Goal: Task Accomplishment & Management: Manage account settings

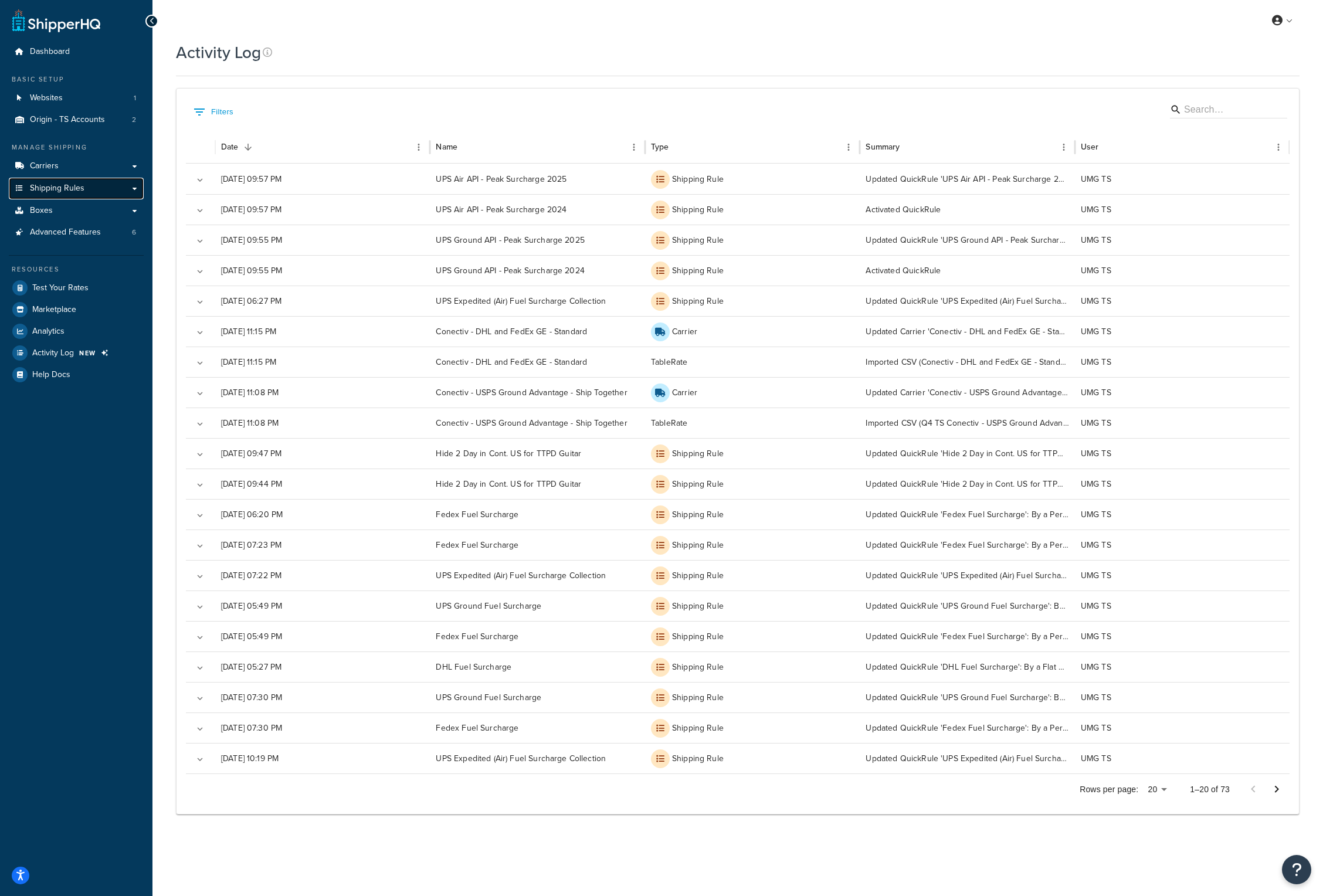
click at [86, 186] on link "Shipping Rules" at bounding box center [76, 189] width 135 height 22
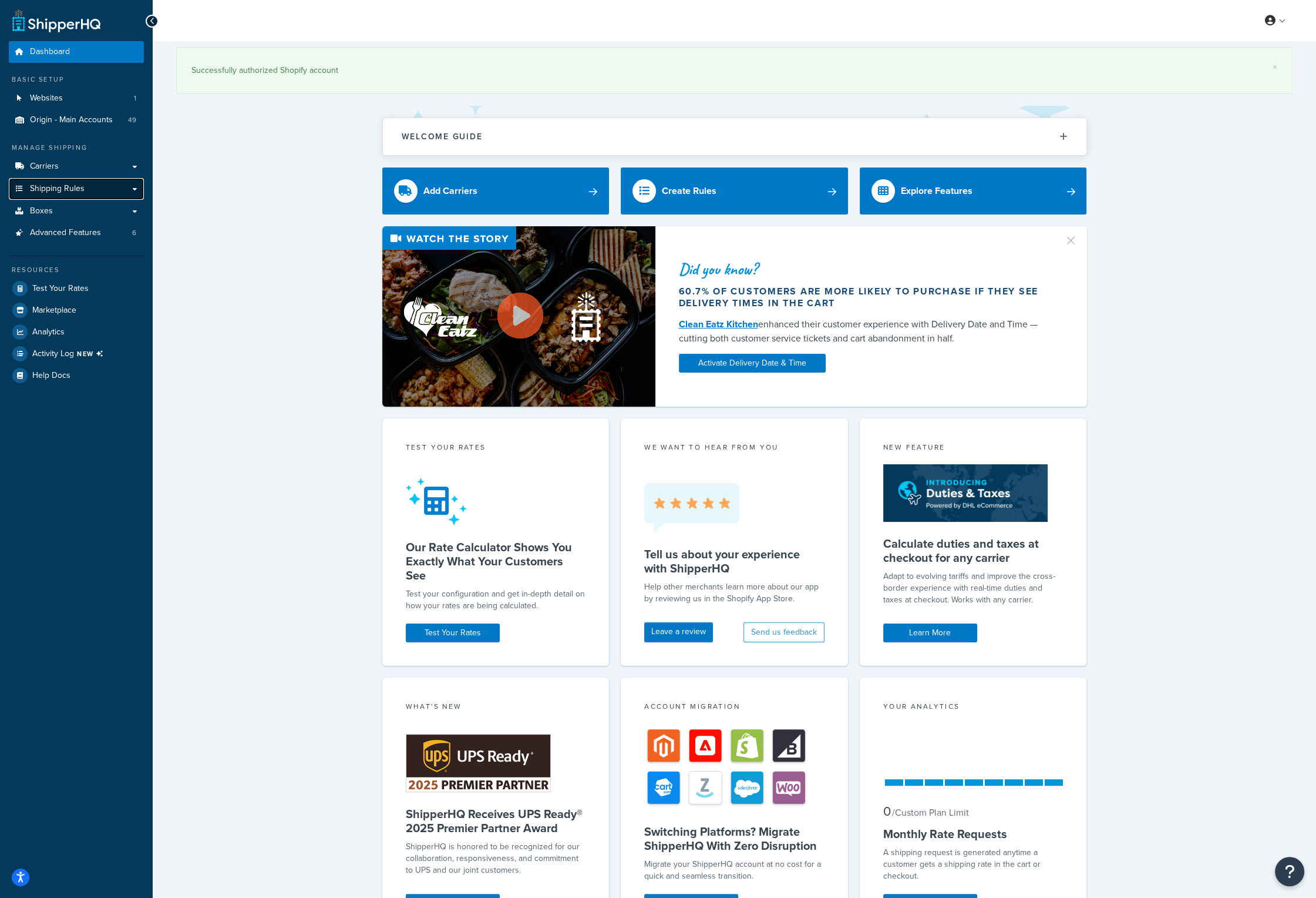
click at [83, 191] on span "Shipping Rules" at bounding box center [57, 188] width 55 height 10
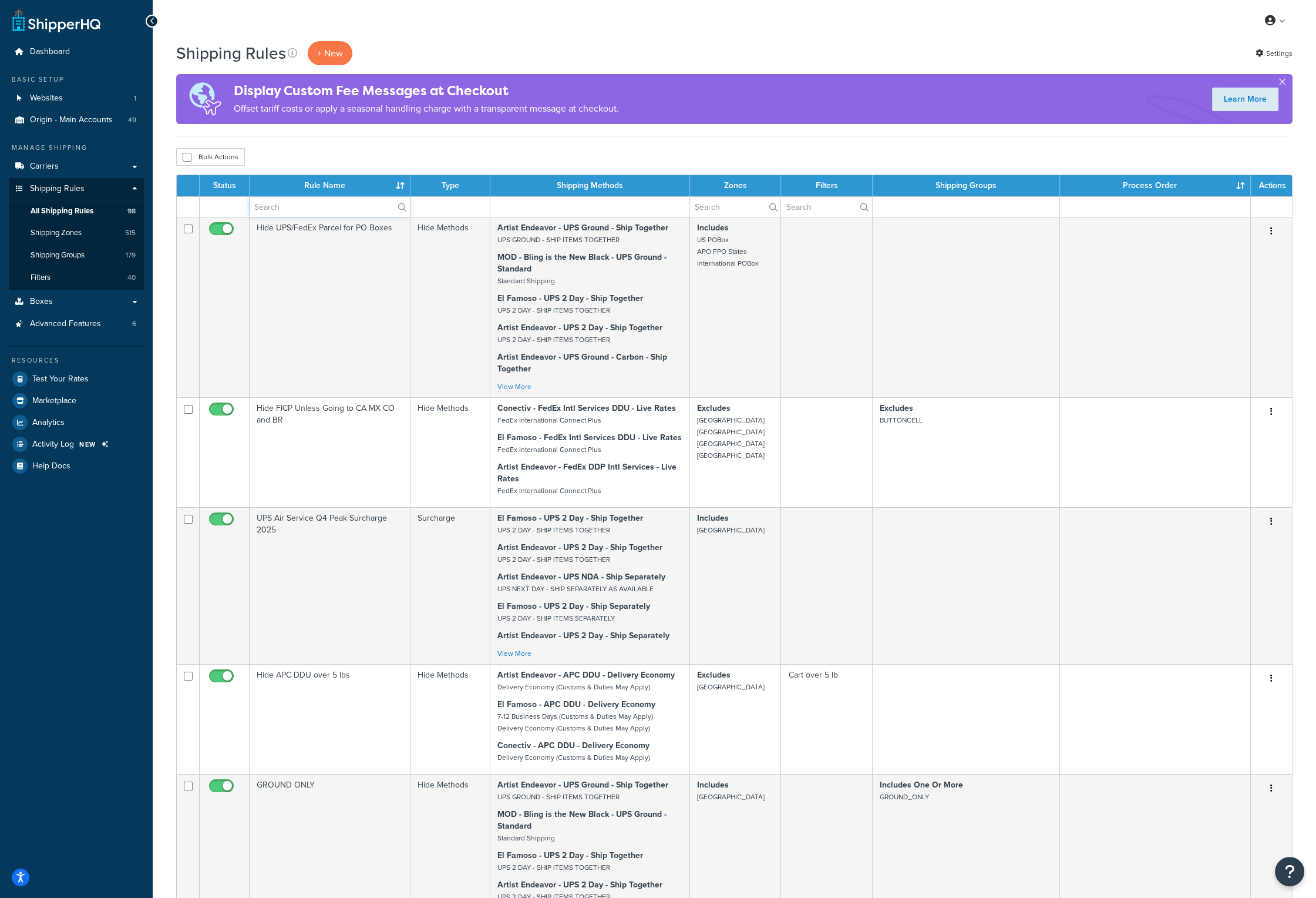
click at [312, 213] on input "text" at bounding box center [330, 207] width 160 height 20
type input "fuel"
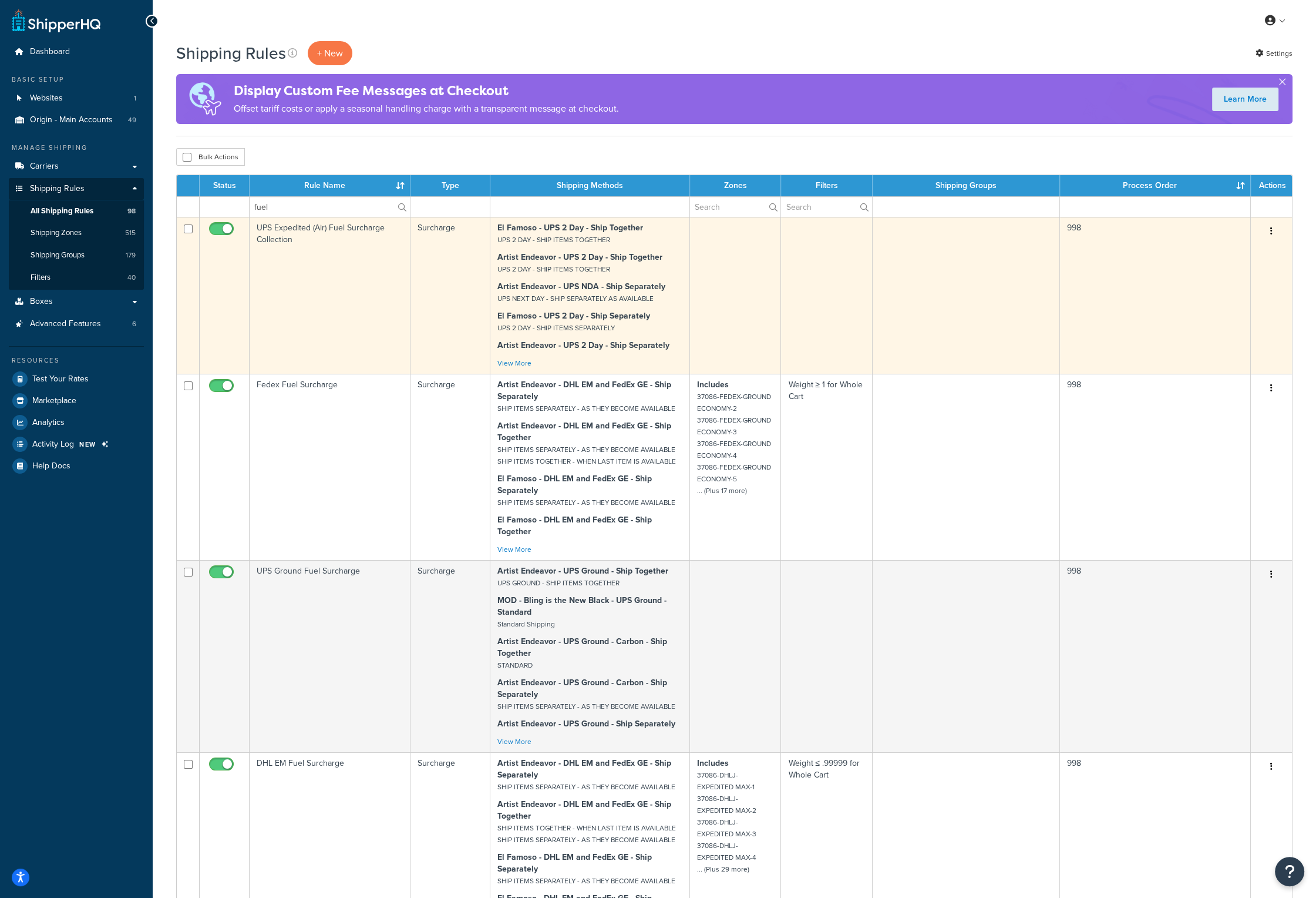
click at [299, 230] on td "UPS Expedited (Air) Fuel Surcharge Collection" at bounding box center [330, 295] width 161 height 157
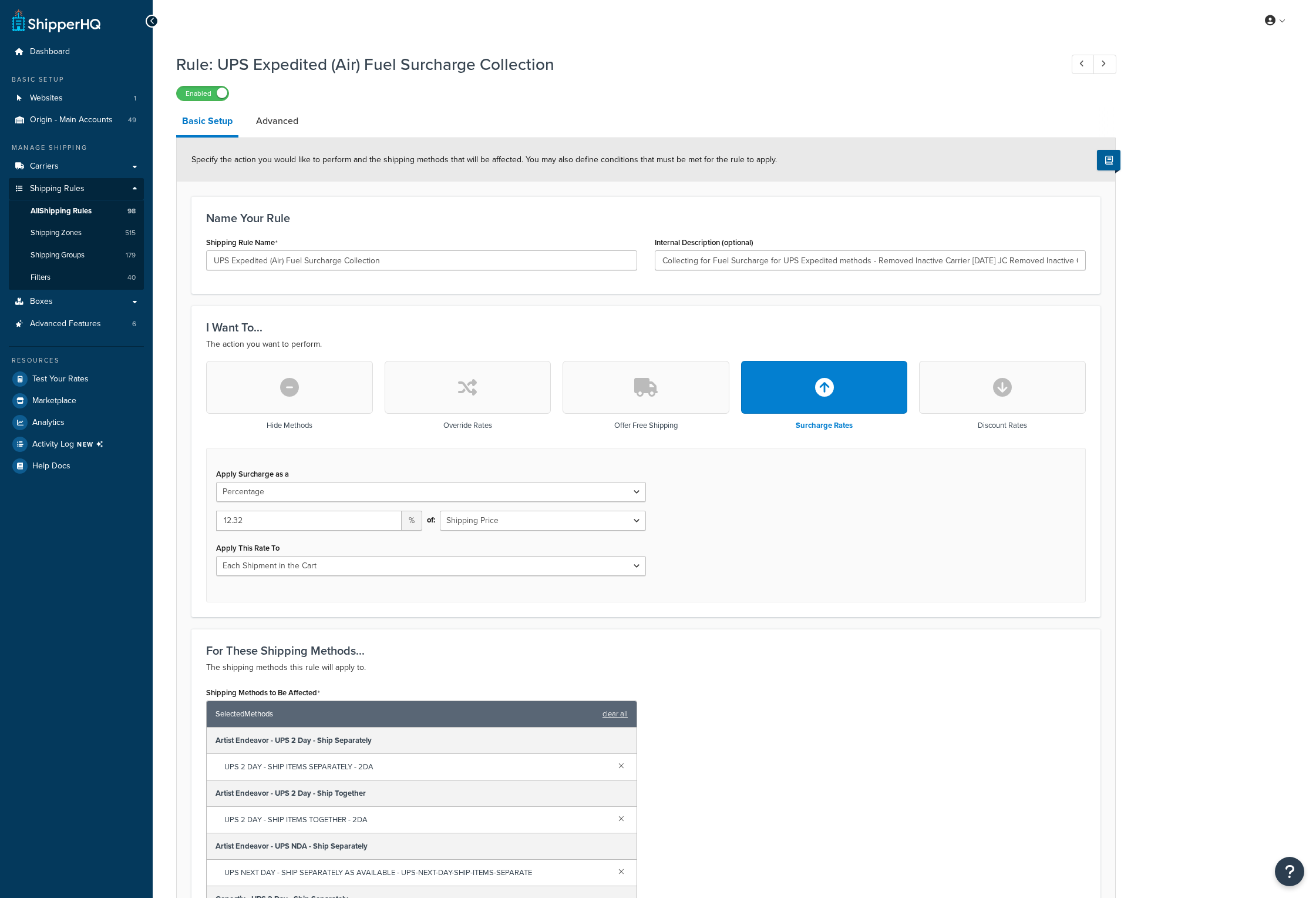
select select "PERCENTAGE"
select select "CART"
click at [988, 54] on h1 "Rule: UPS Expedited (Air) Fuel Surcharge Collection" at bounding box center [613, 64] width 874 height 23
click at [255, 517] on input "12.32" at bounding box center [309, 521] width 186 height 20
type input "12.0"
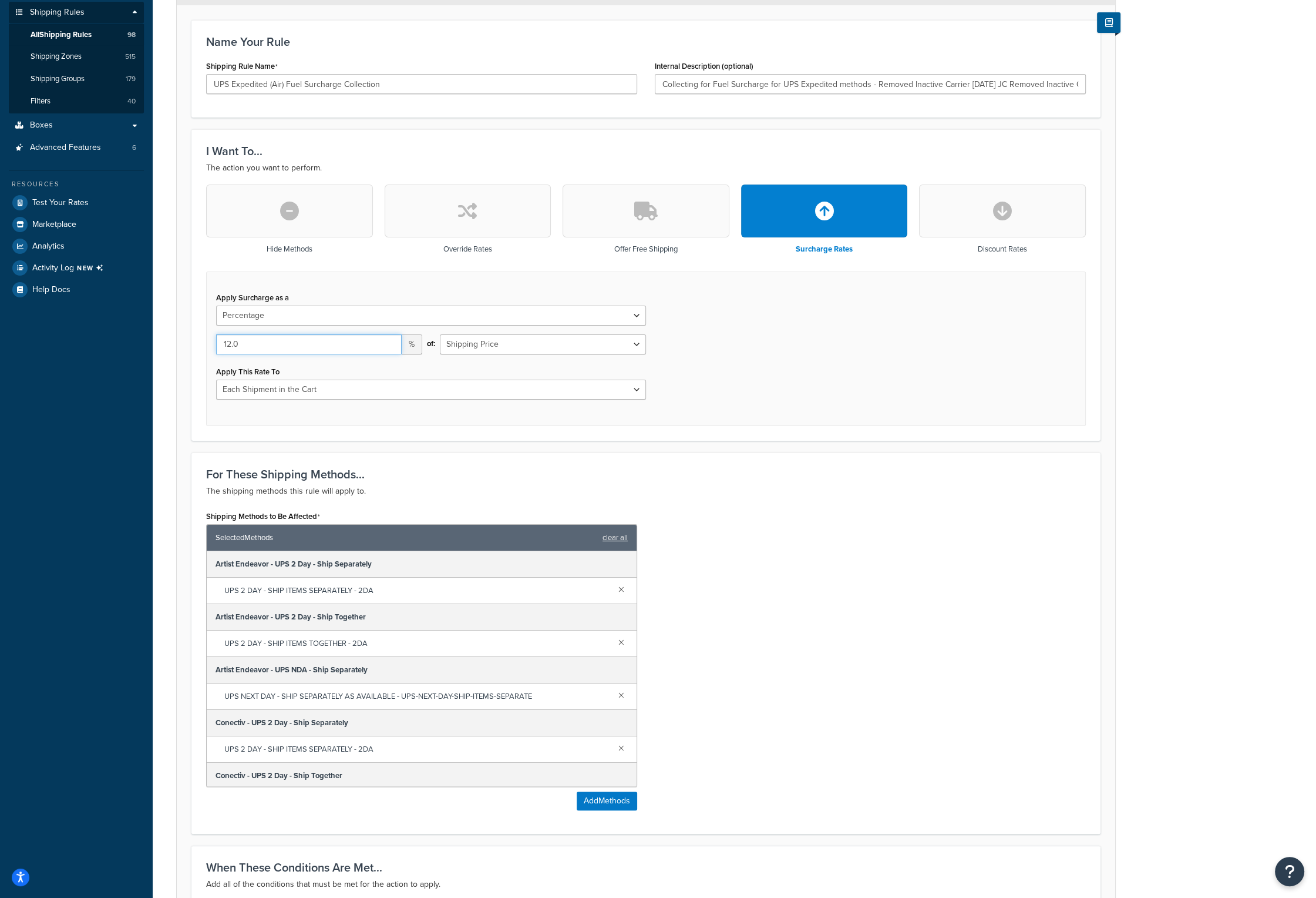
scroll to position [319, 0]
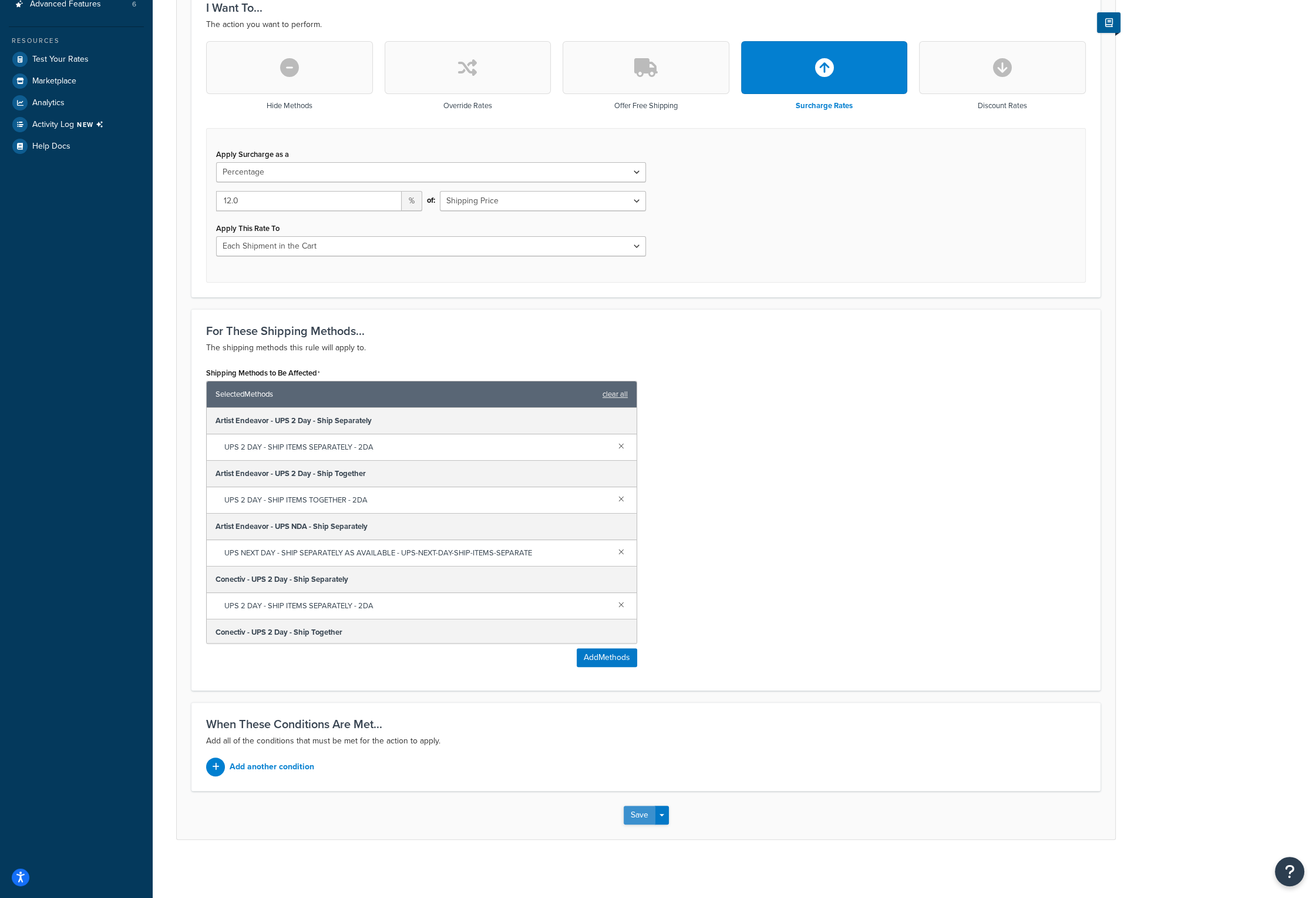
click at [646, 816] on button "Save" at bounding box center [640, 815] width 32 height 19
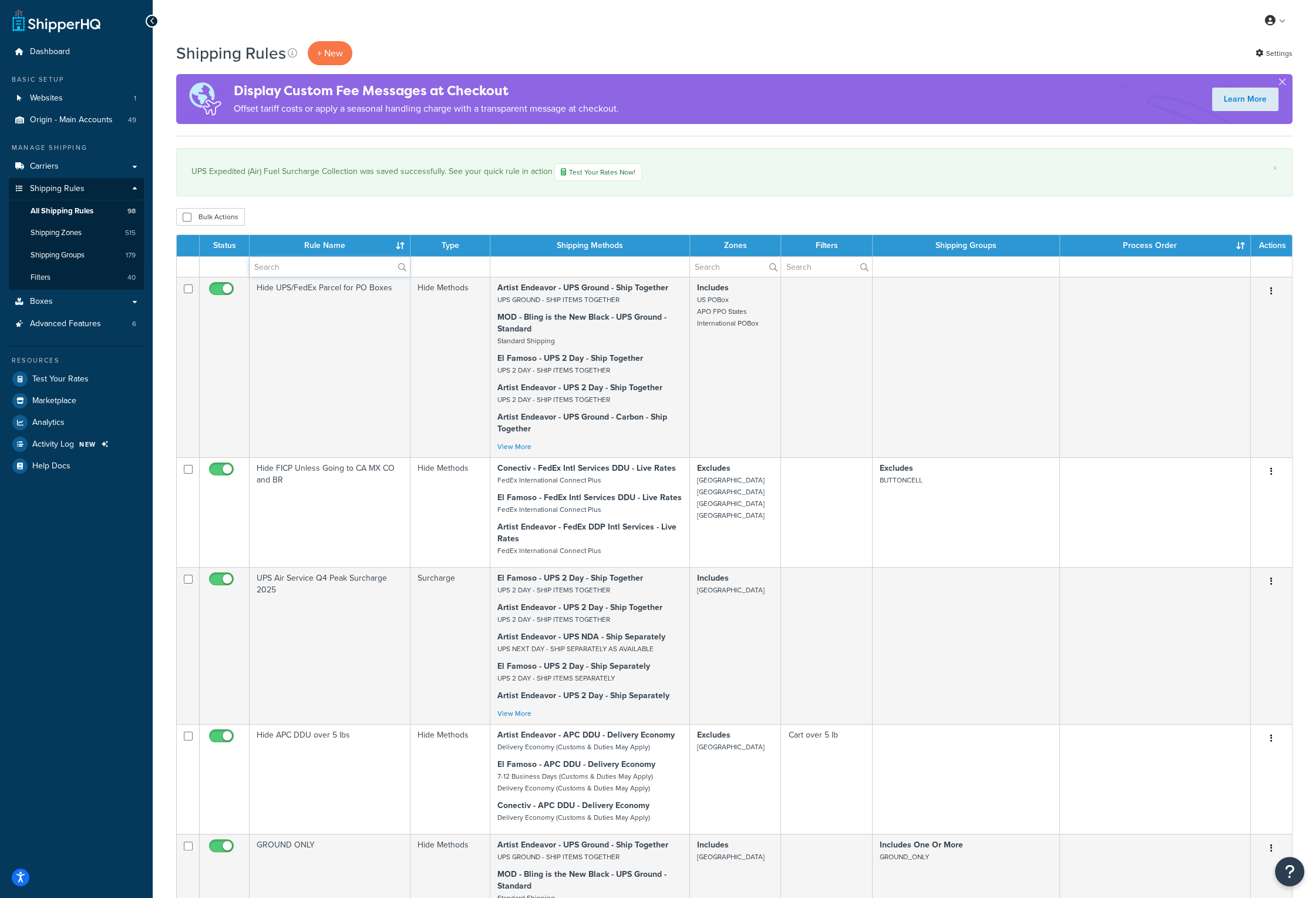
click at [334, 268] on input "text" at bounding box center [330, 267] width 160 height 20
type input "fuel"
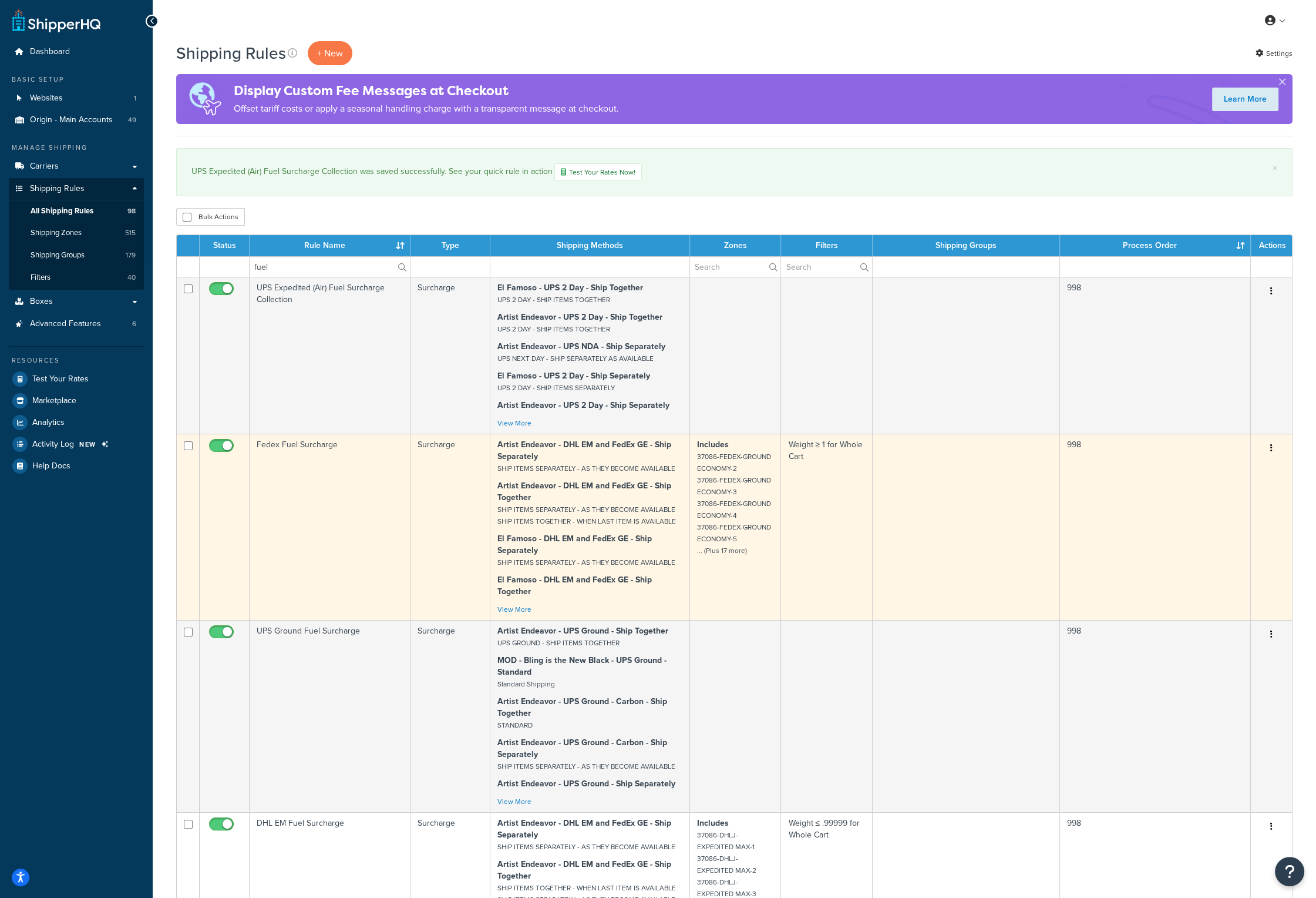
click at [296, 445] on td "Fedex Fuel Surcharge" at bounding box center [330, 527] width 161 height 186
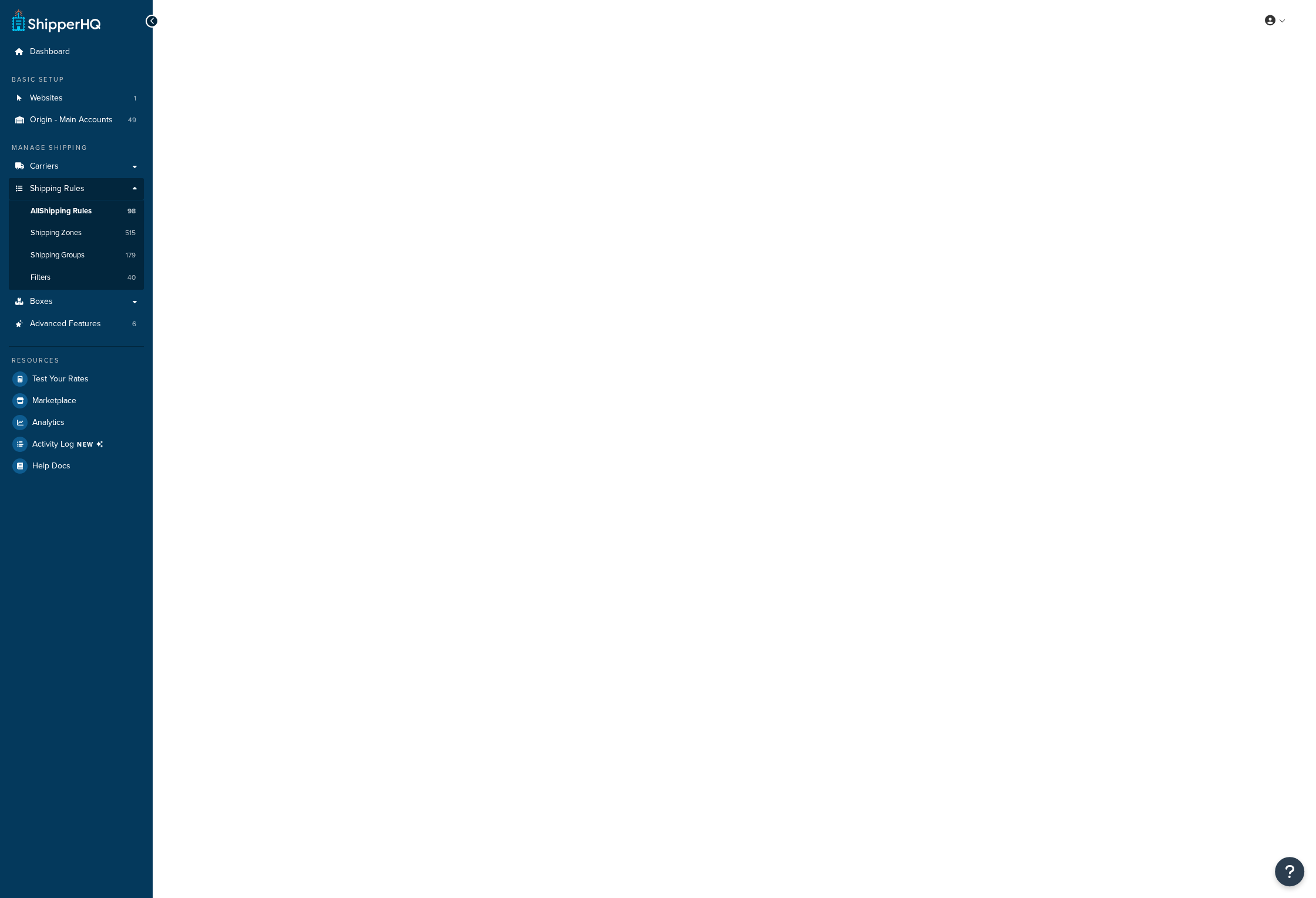
select select "PERCENTAGE"
select select "CART"
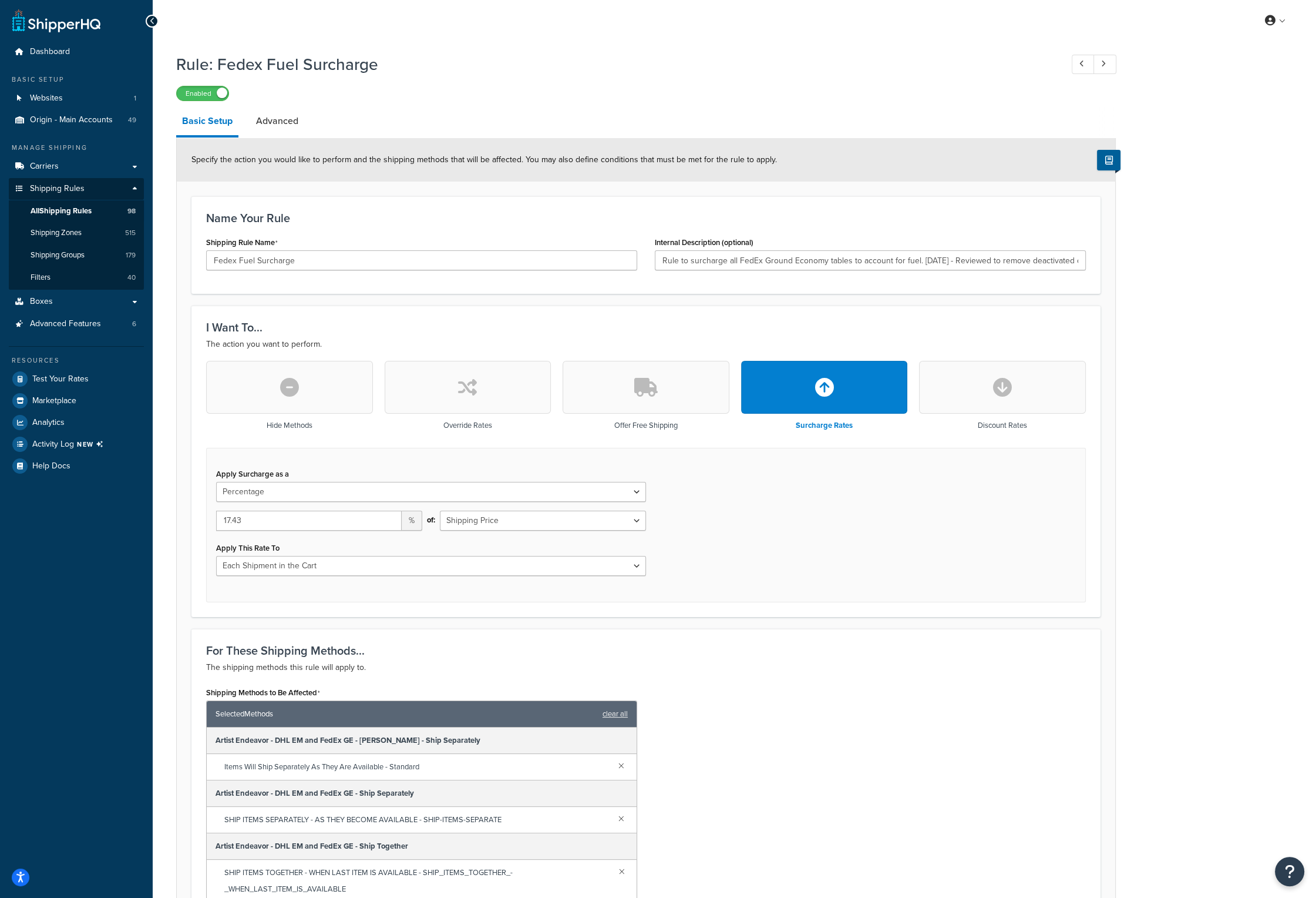
click at [837, 528] on div "Apply Surcharge as a Flat Rate Percentage Flat Rate & Percentage 17.43 % of: Sh…" at bounding box center [646, 524] width 880 height 155
click at [815, 596] on div "Apply Surcharge as a Flat Rate Percentage Flat Rate & Percentage 17.43 % of: Sh…" at bounding box center [646, 524] width 880 height 155
click at [242, 519] on input "17.43" at bounding box center [309, 521] width 186 height 20
type input "17.21"
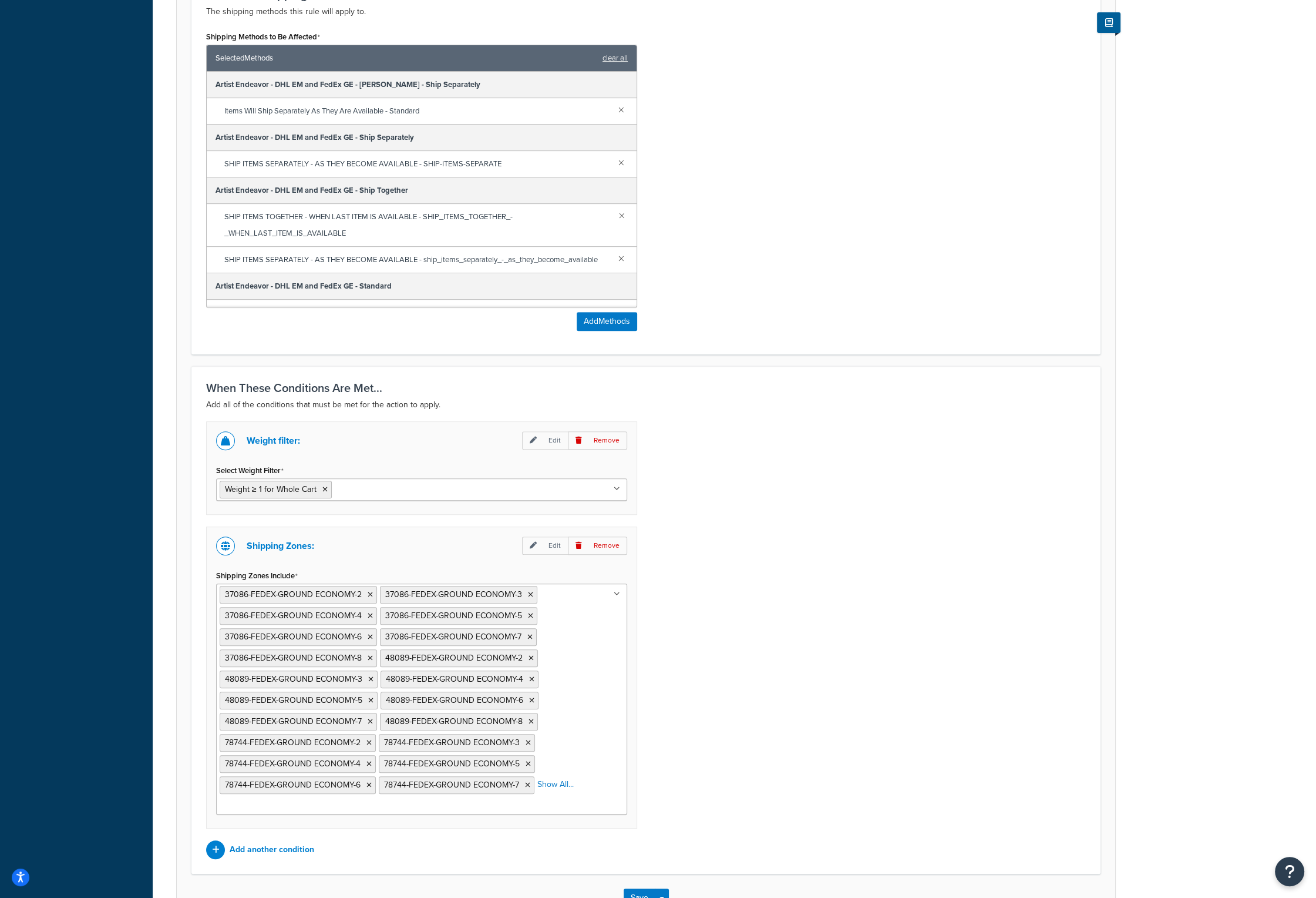
scroll to position [734, 0]
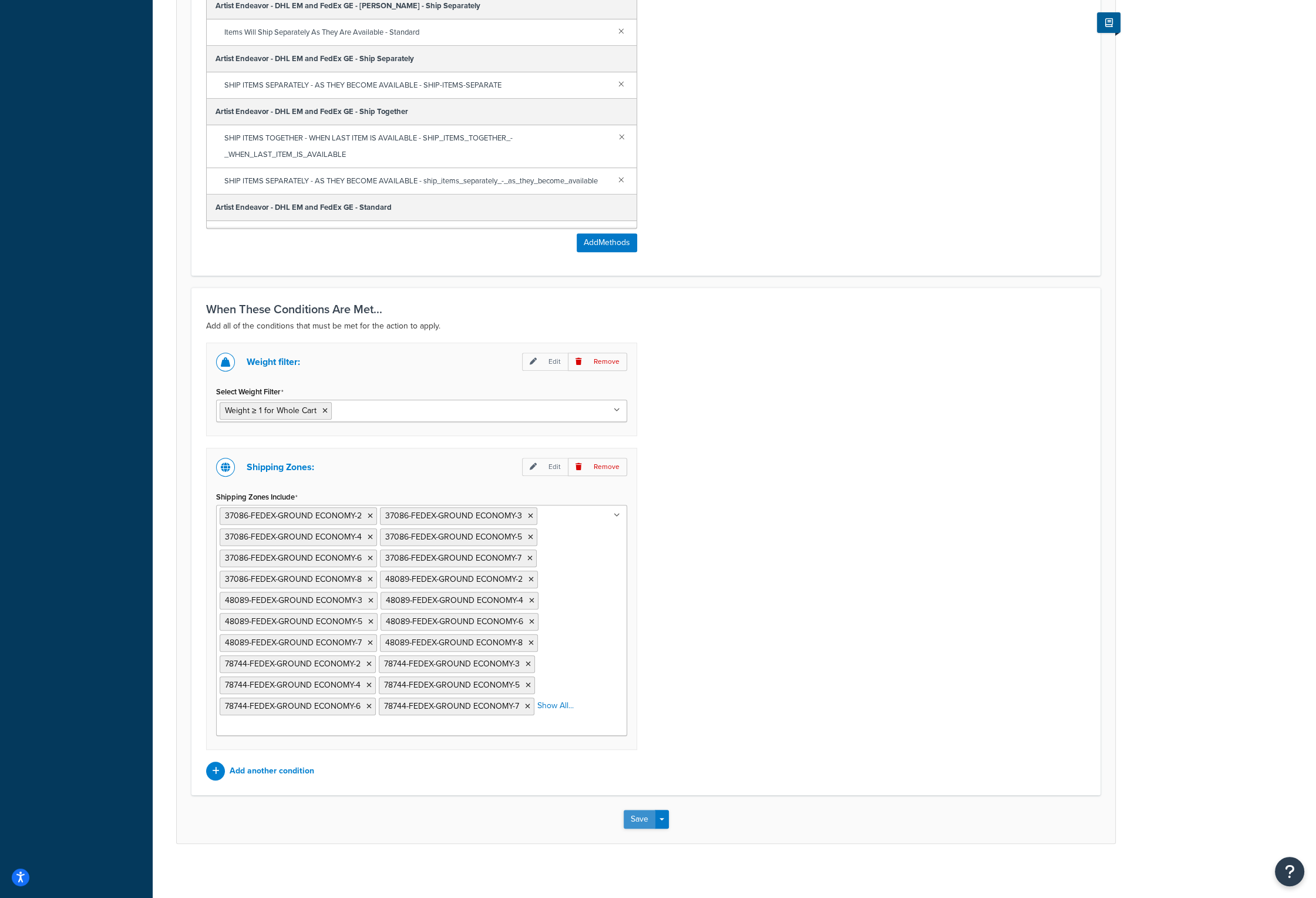
click at [639, 821] on button "Save" at bounding box center [640, 819] width 32 height 19
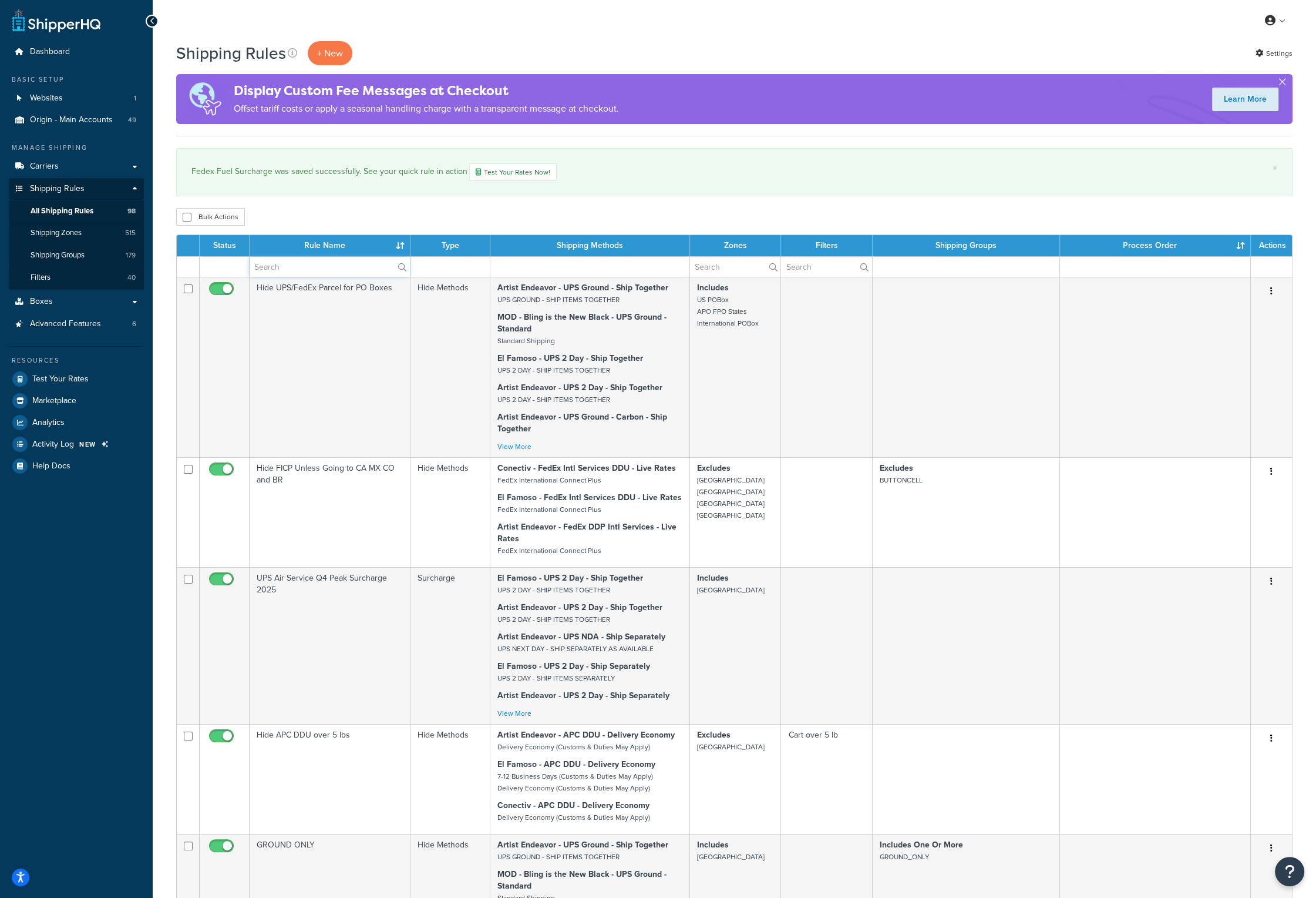
click at [306, 273] on input "text" at bounding box center [330, 267] width 160 height 20
type input "fuel"
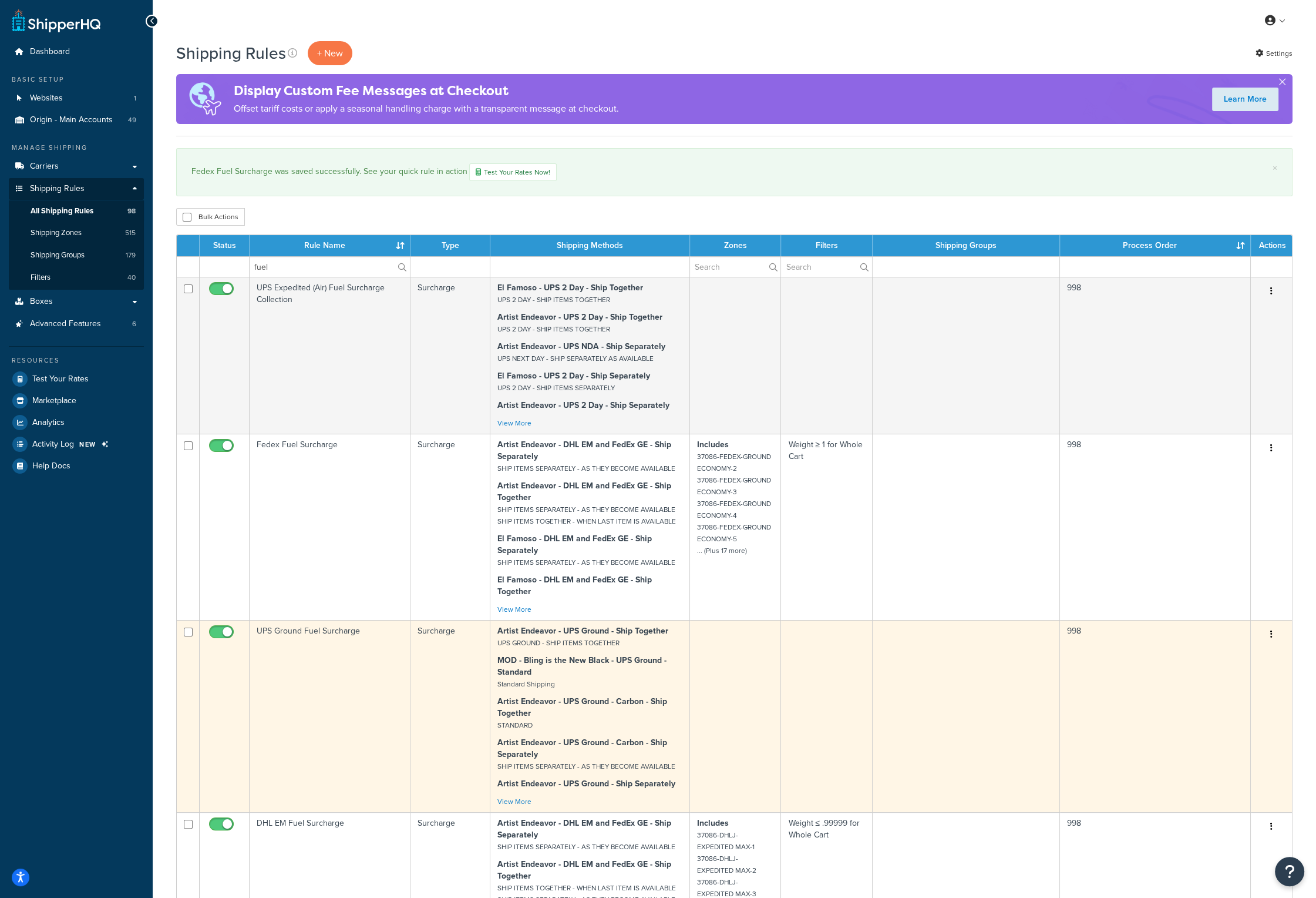
click at [300, 630] on td "UPS Ground Fuel Surcharge" at bounding box center [330, 716] width 161 height 192
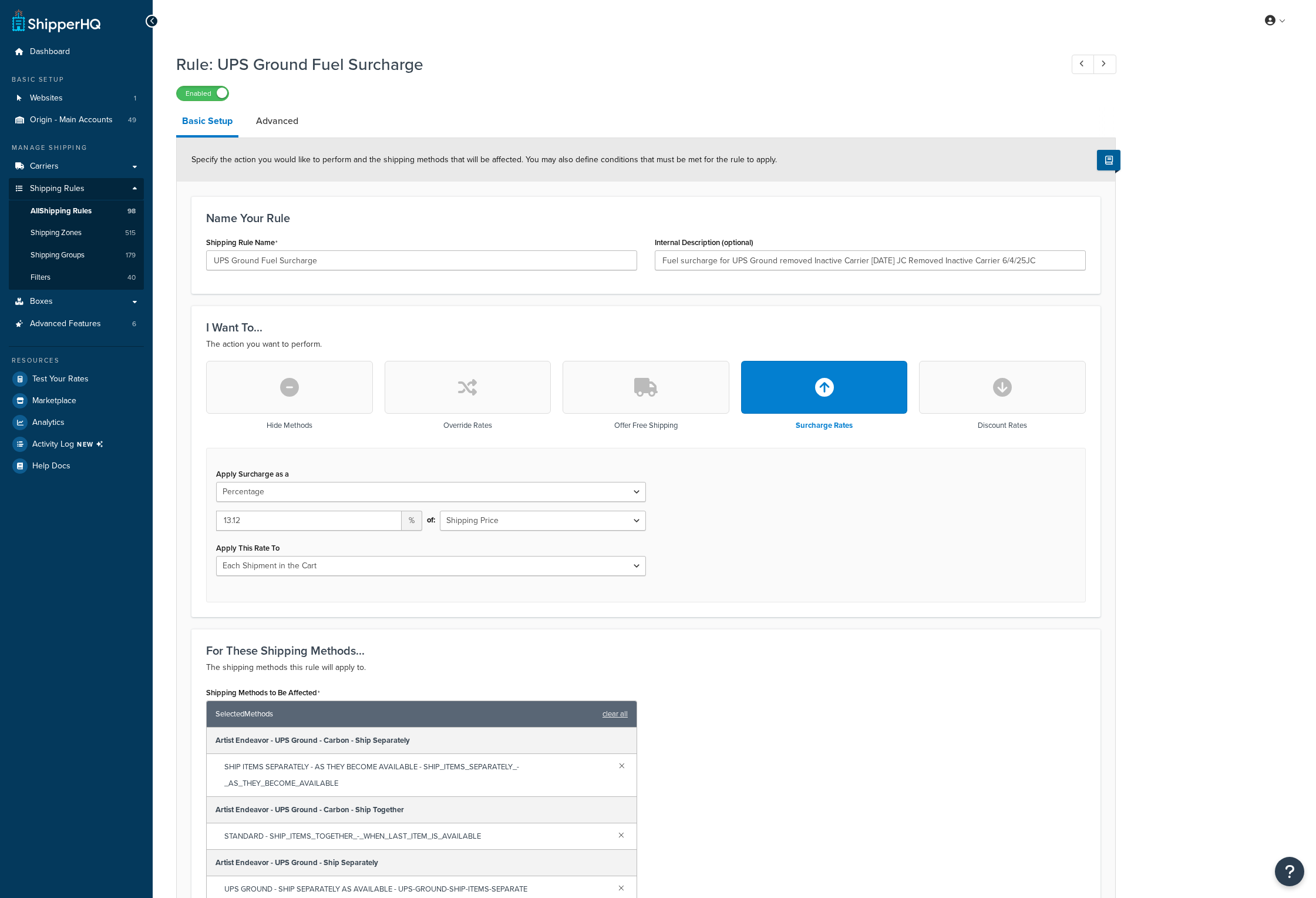
select select "PERCENTAGE"
select select "CART"
click at [744, 580] on div "Apply Surcharge as a Flat Rate Percentage Flat Rate & Percentage 13.12 % of: Sh…" at bounding box center [646, 524] width 880 height 155
click at [247, 521] on input "13.12" at bounding box center [309, 521] width 186 height 20
type input "12.96"
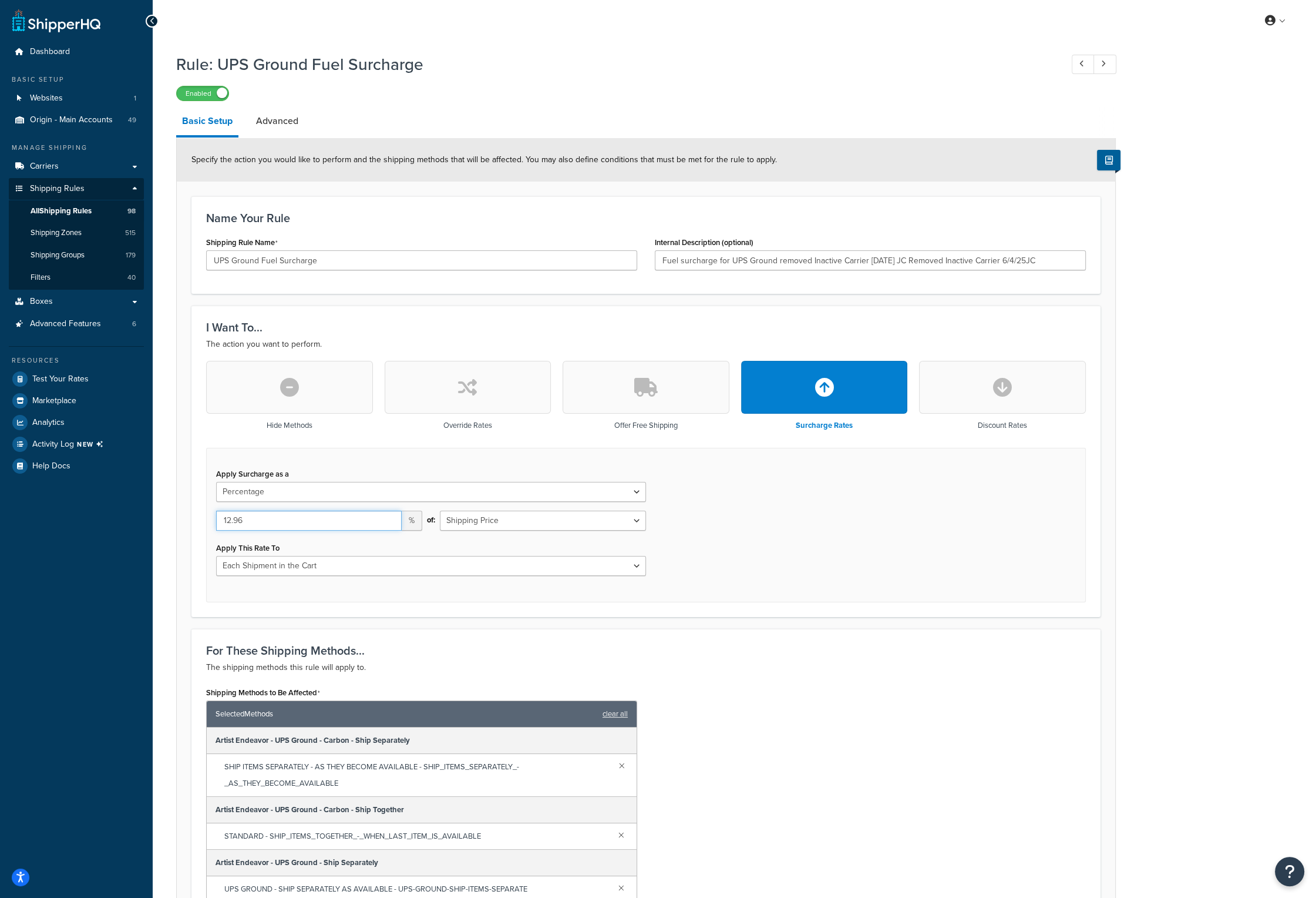
scroll to position [319, 0]
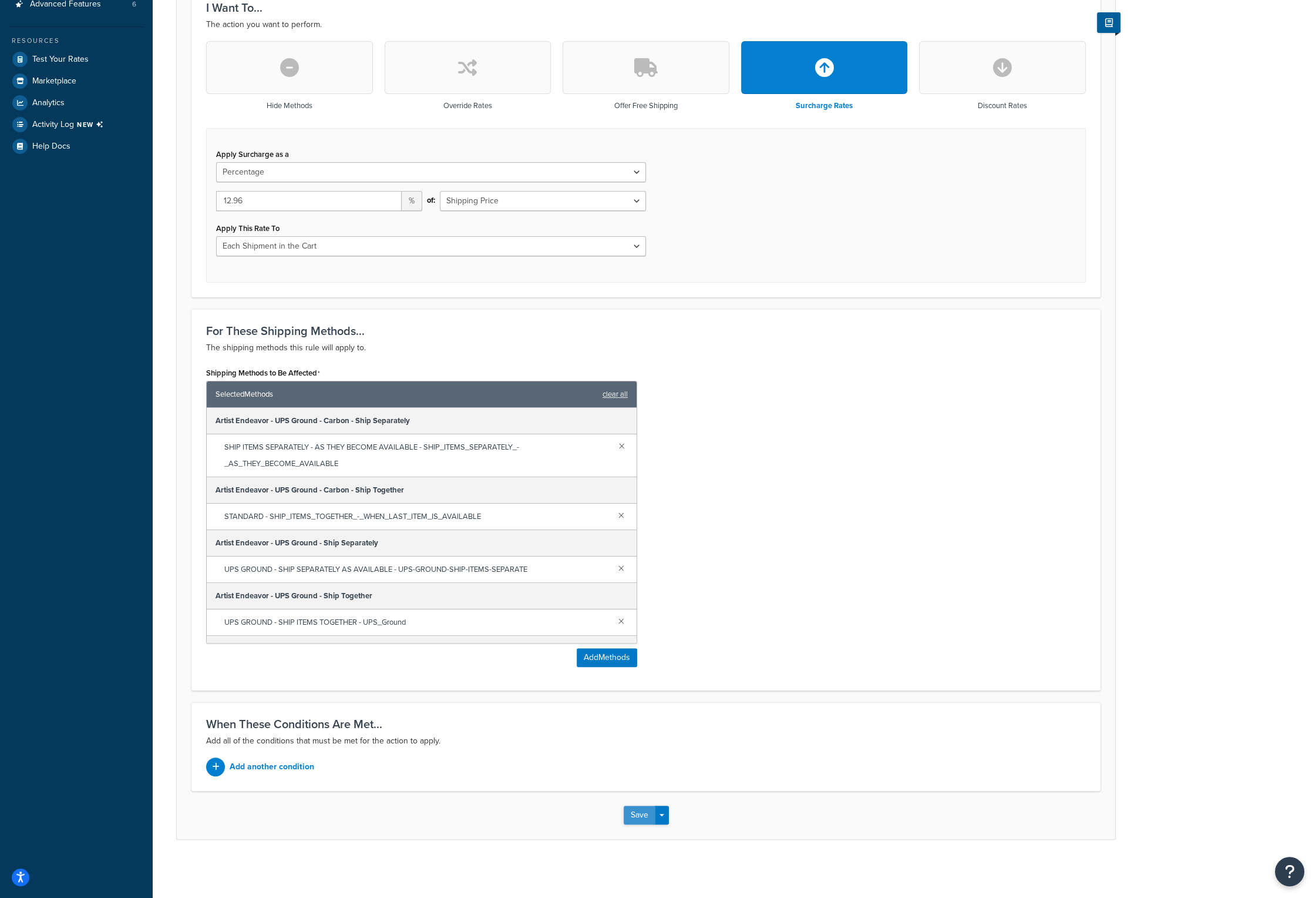
click at [634, 813] on button "Save" at bounding box center [640, 815] width 32 height 19
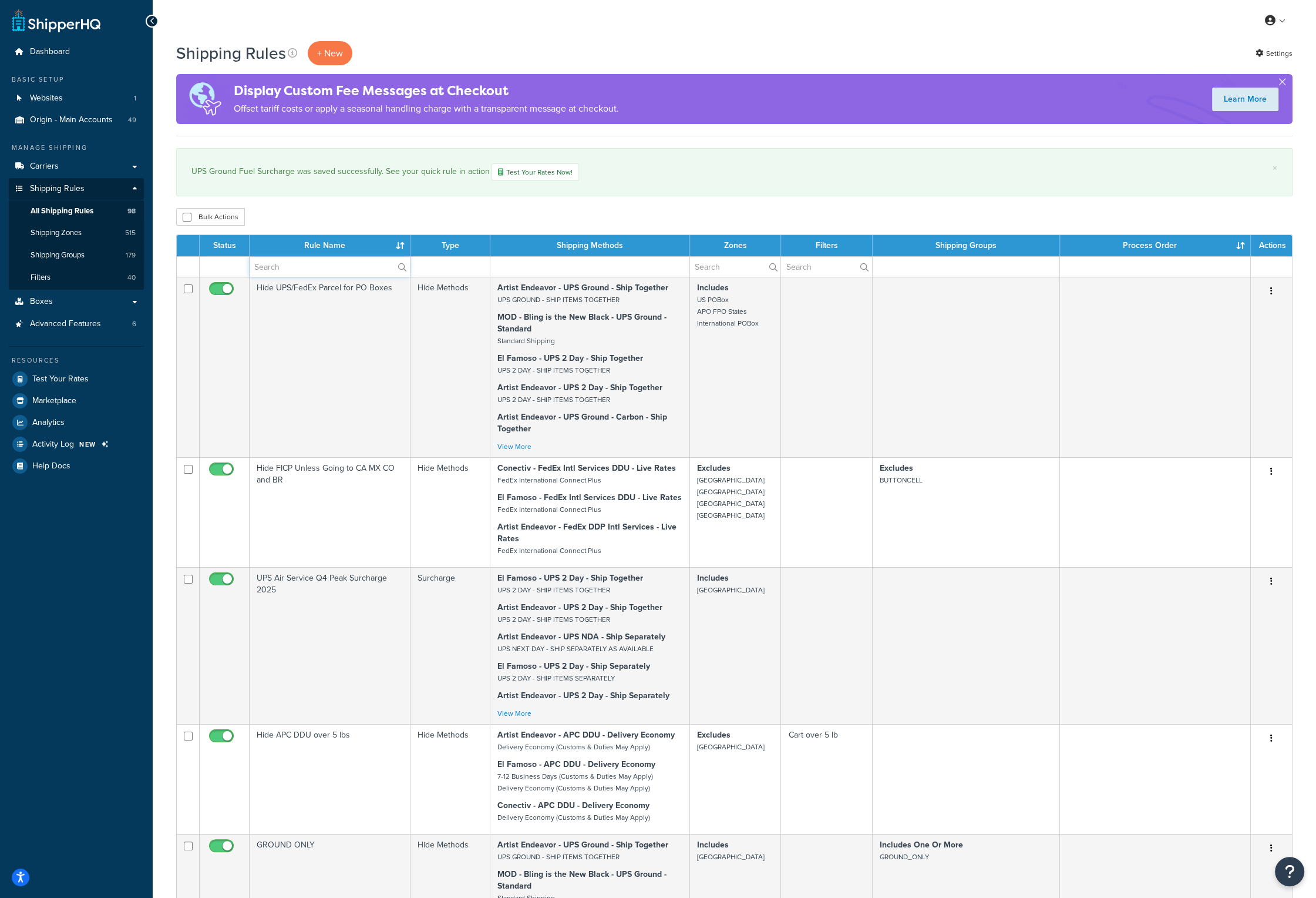
click at [306, 271] on input "text" at bounding box center [330, 267] width 160 height 20
type input "fuel"
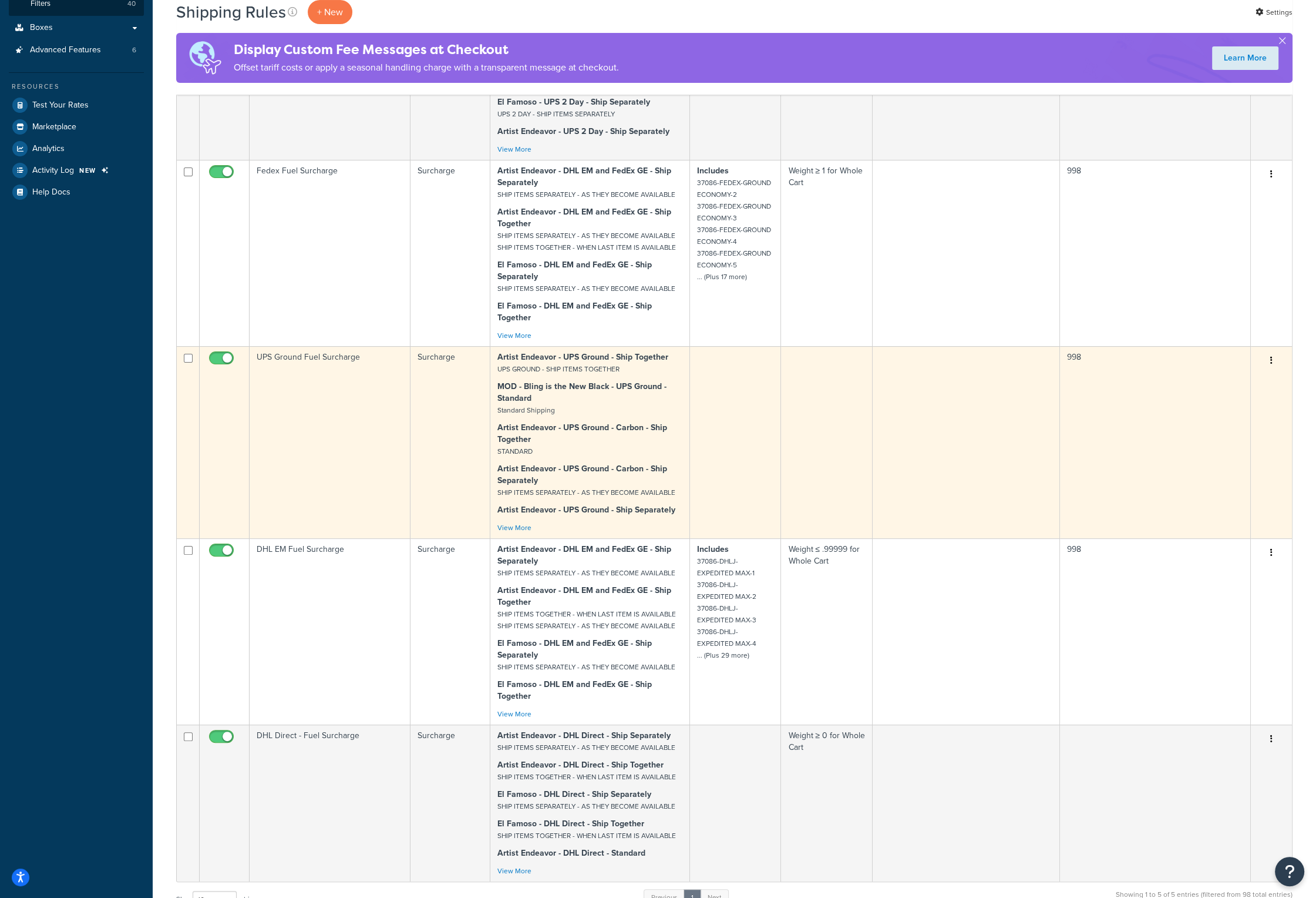
scroll to position [293, 0]
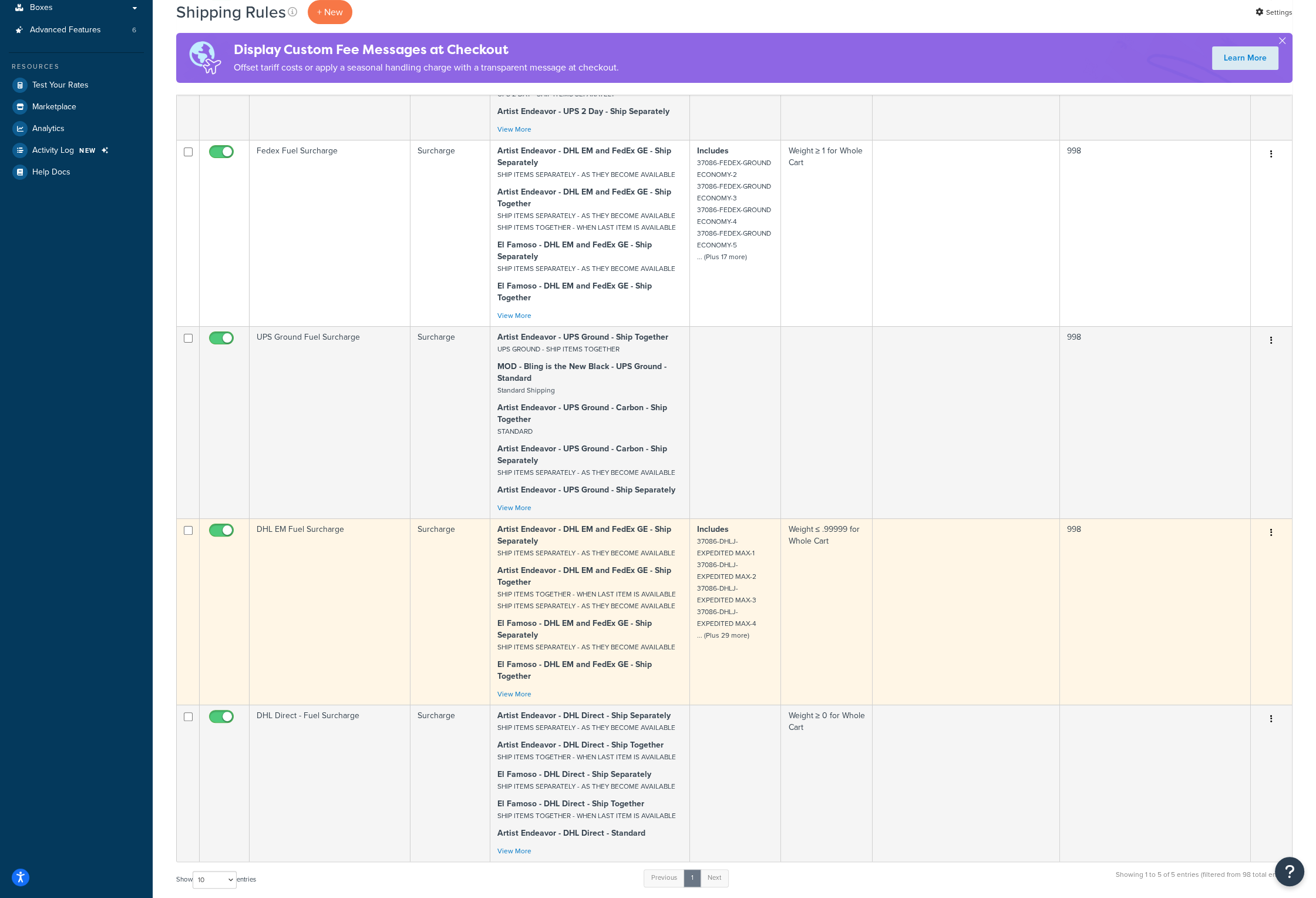
click at [303, 547] on td "DHL EM Fuel Surcharge" at bounding box center [330, 611] width 161 height 186
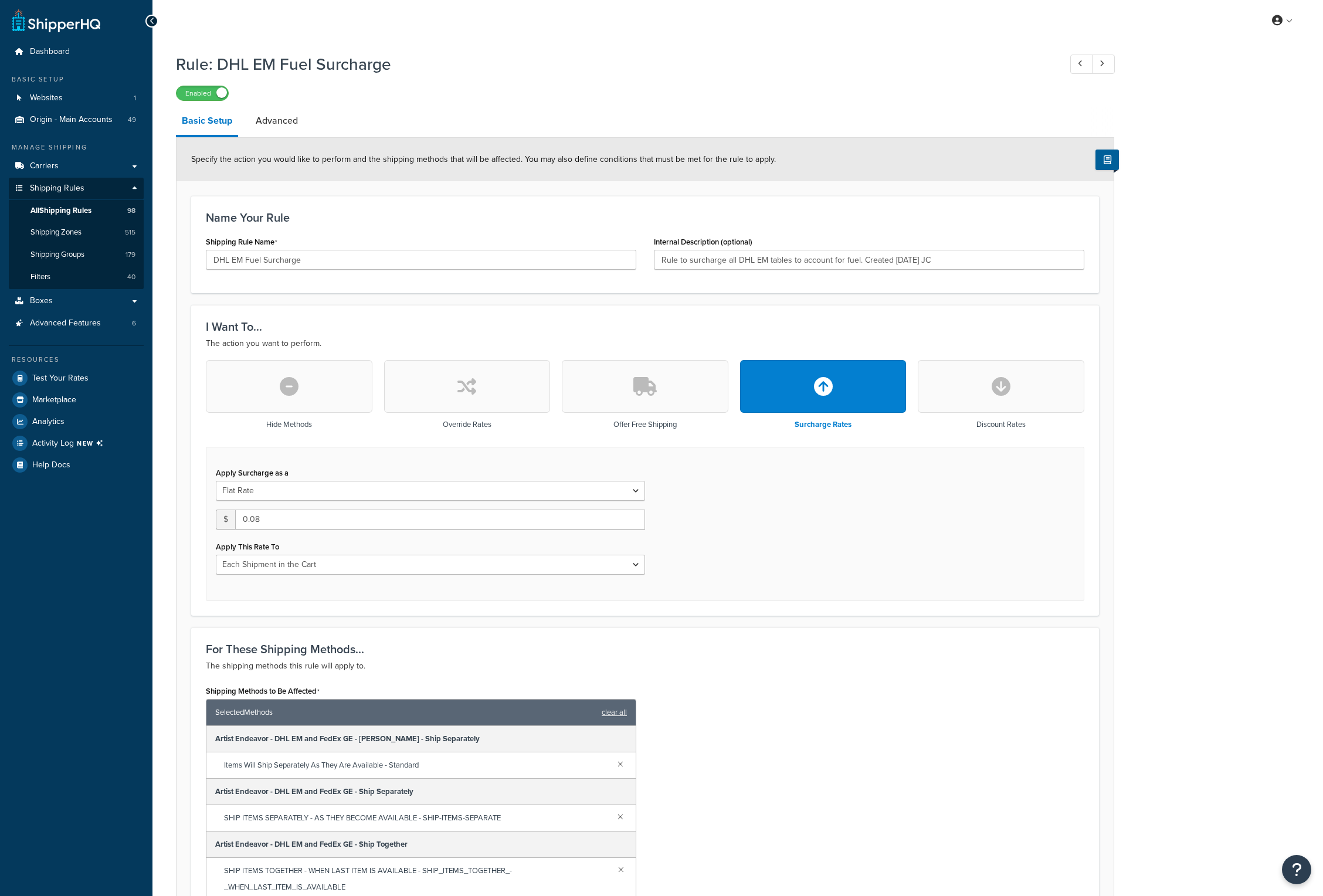
select select "CART"
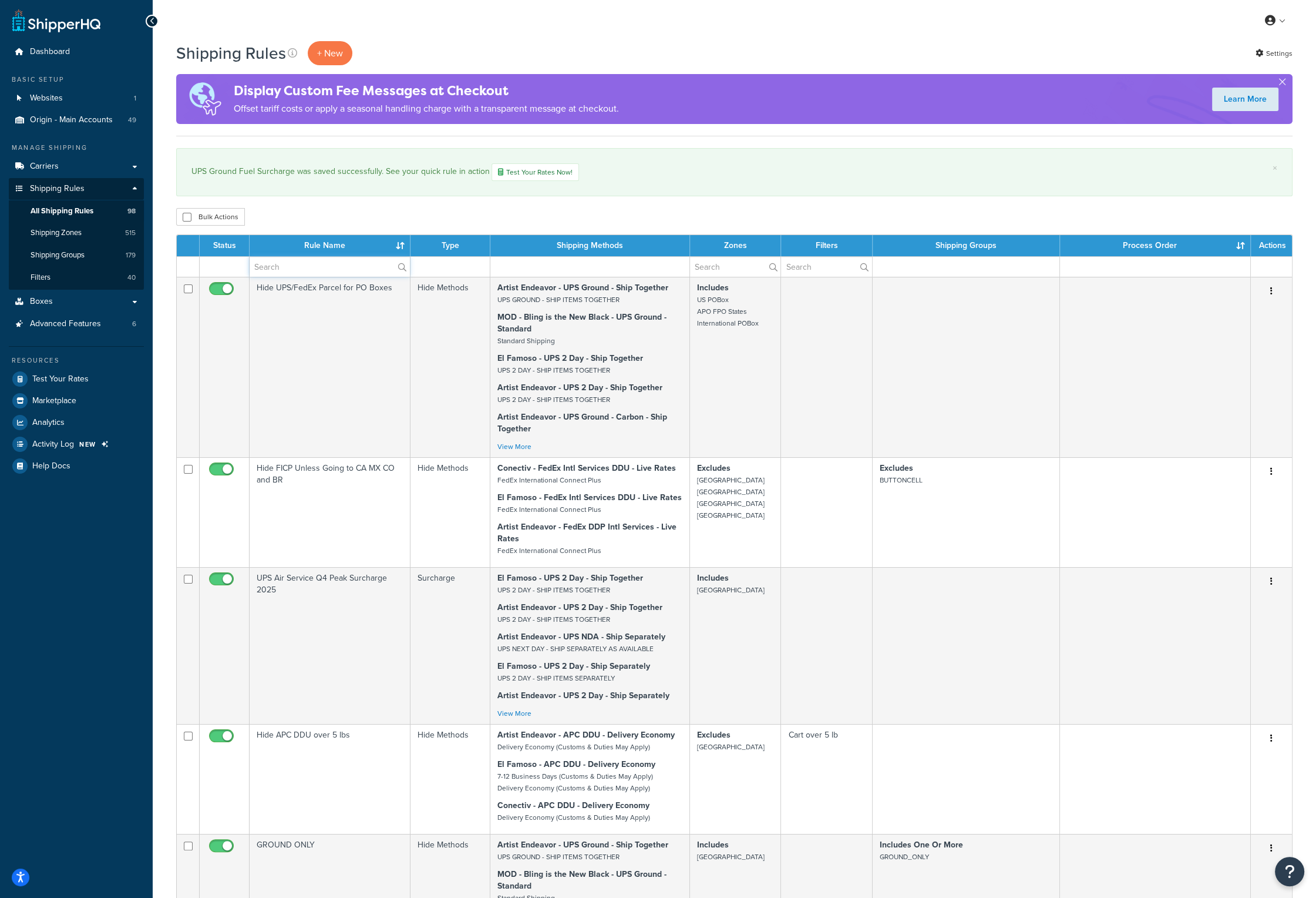
click at [296, 266] on input "text" at bounding box center [330, 267] width 160 height 20
type input "fuel"
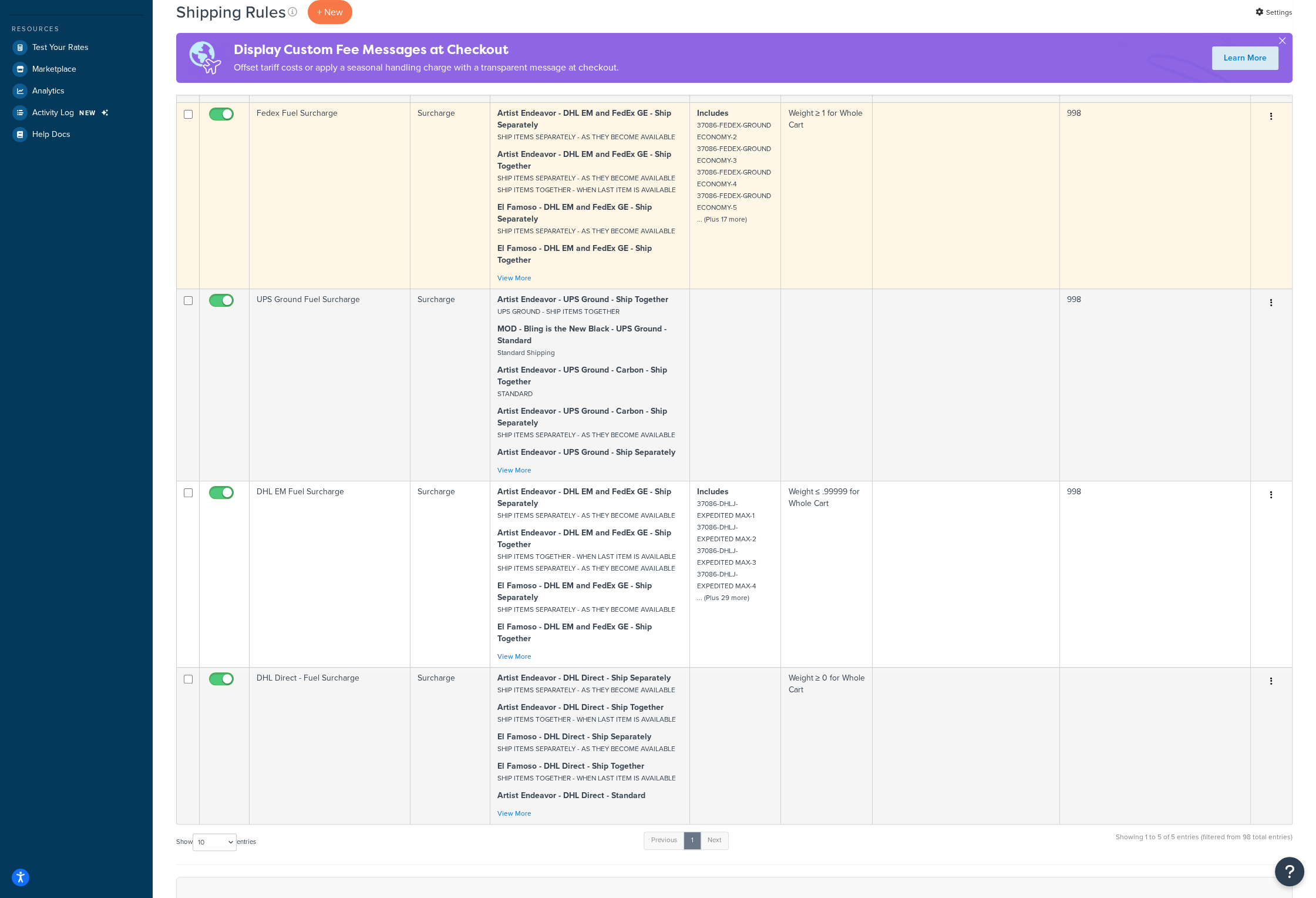
scroll to position [352, 0]
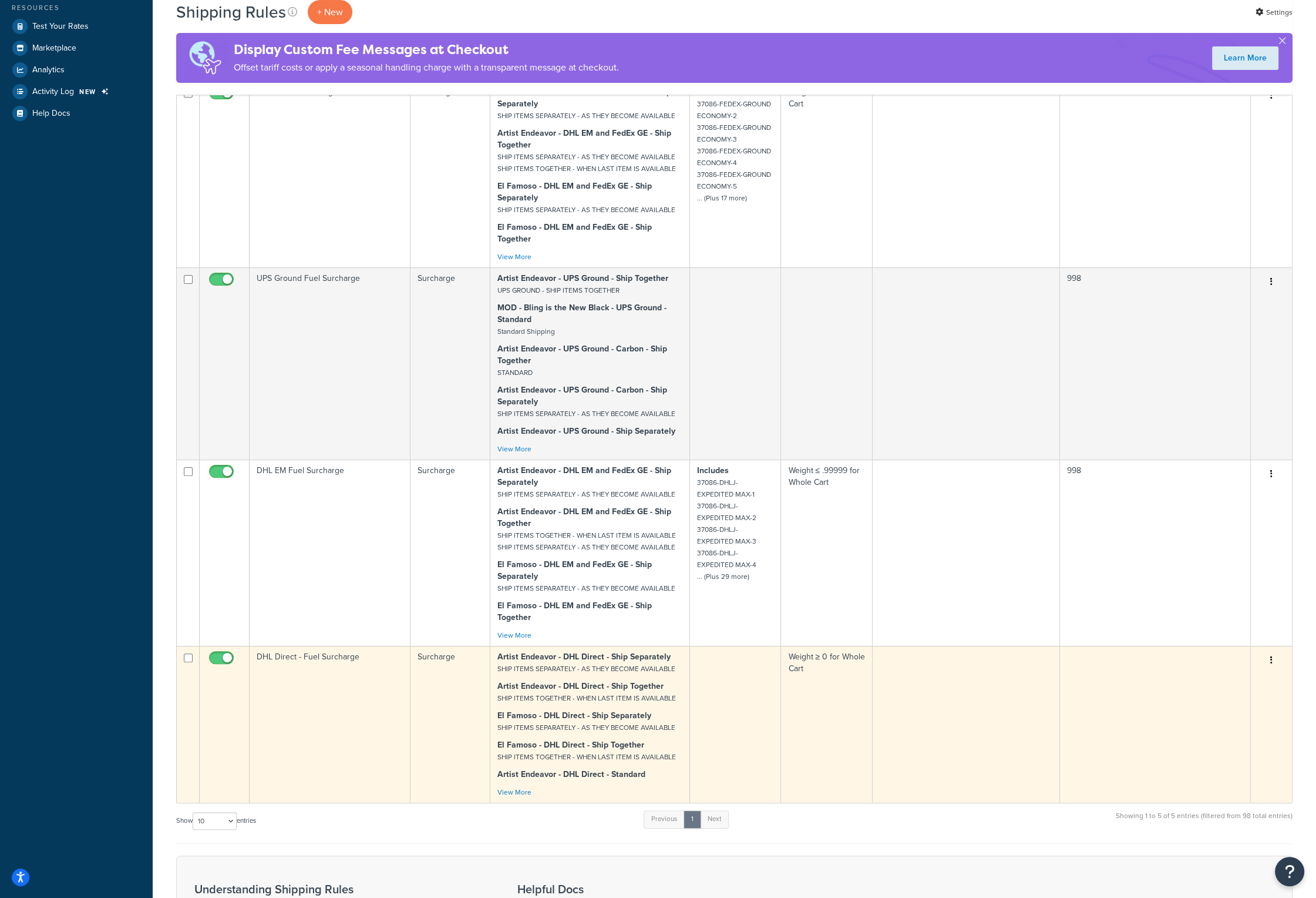
click at [311, 654] on td "DHL Direct - Fuel Surcharge" at bounding box center [330, 724] width 161 height 157
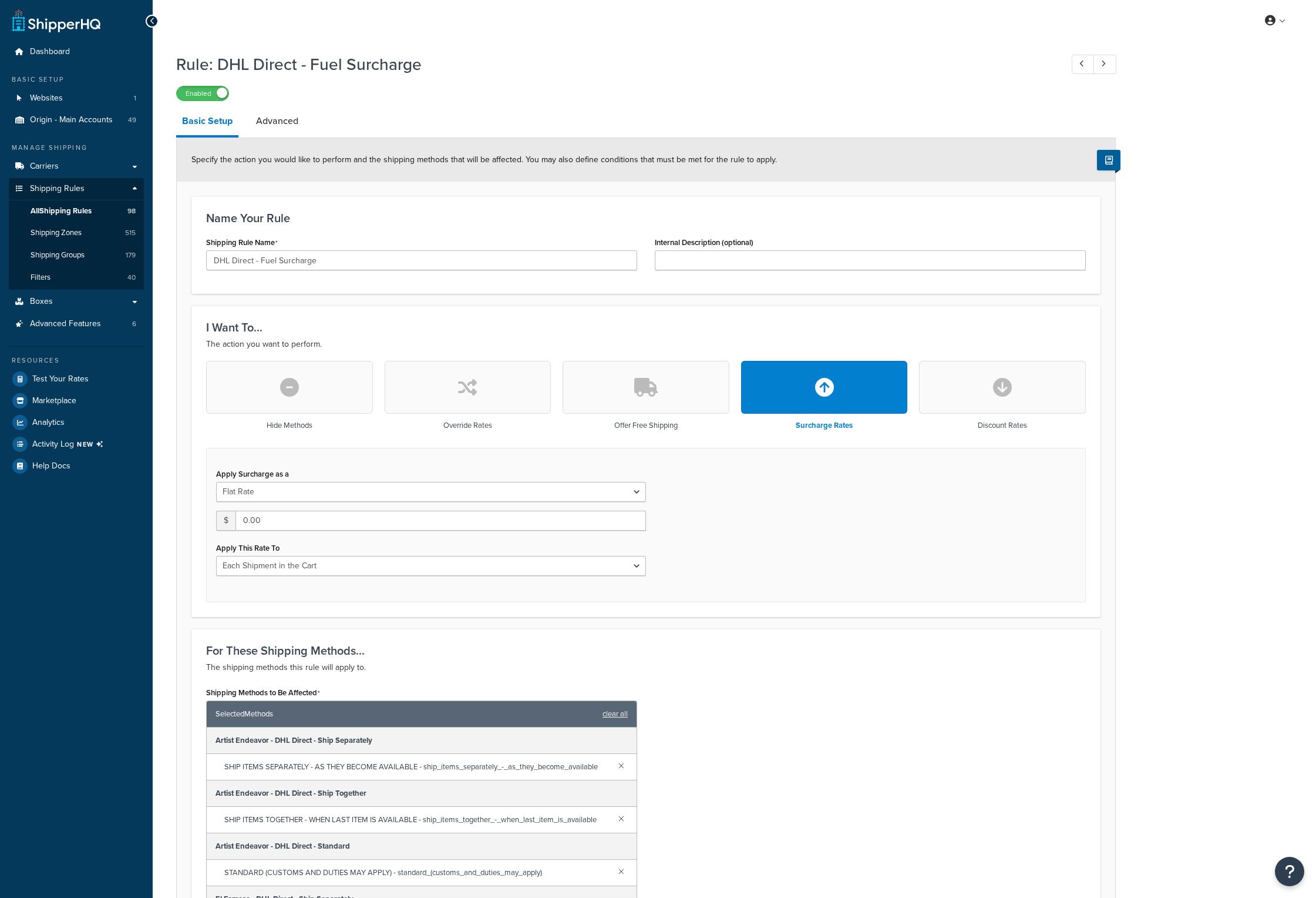
select select "CART"
click at [280, 121] on link "Advanced" at bounding box center [277, 120] width 54 height 28
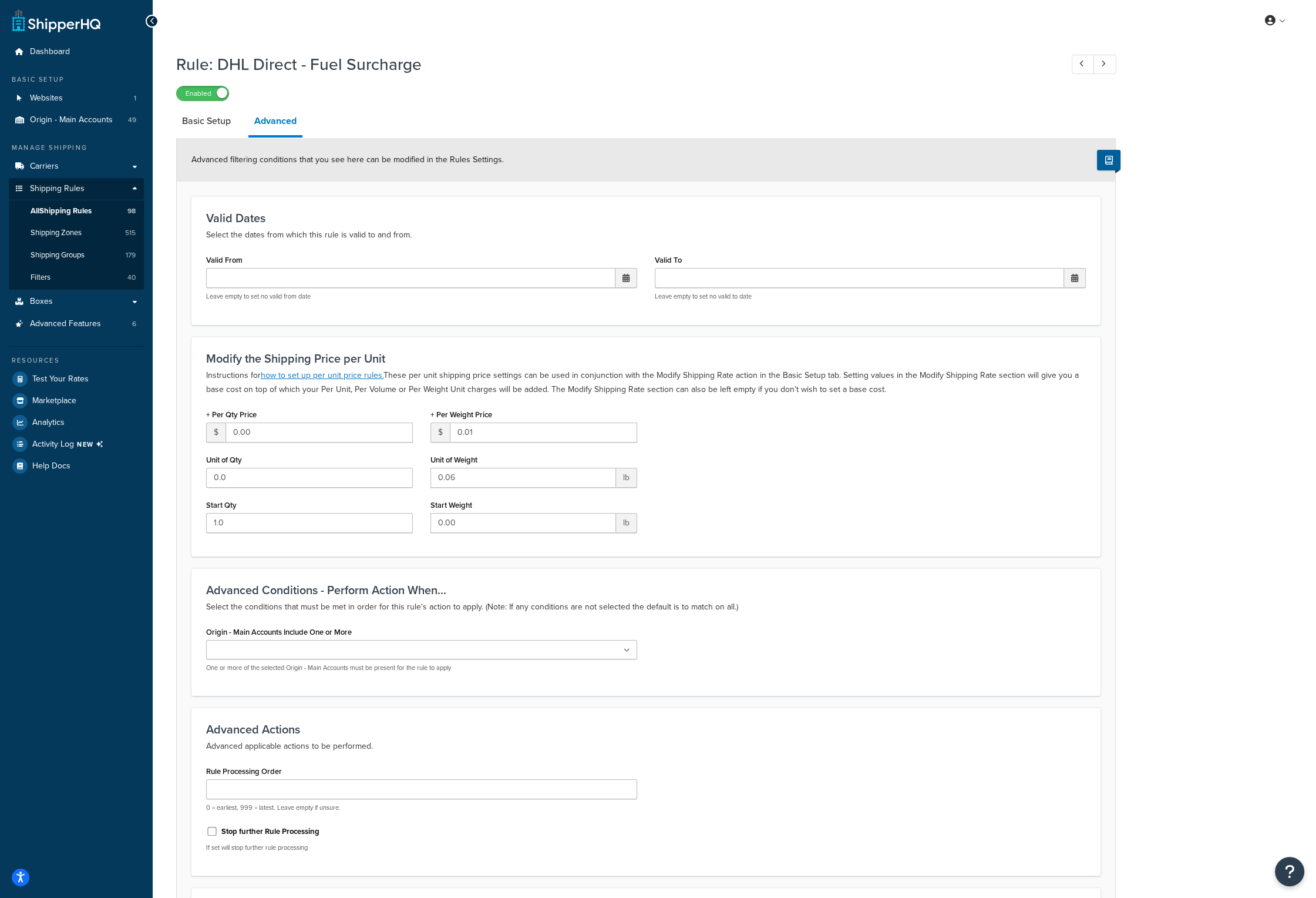
select select "CART"
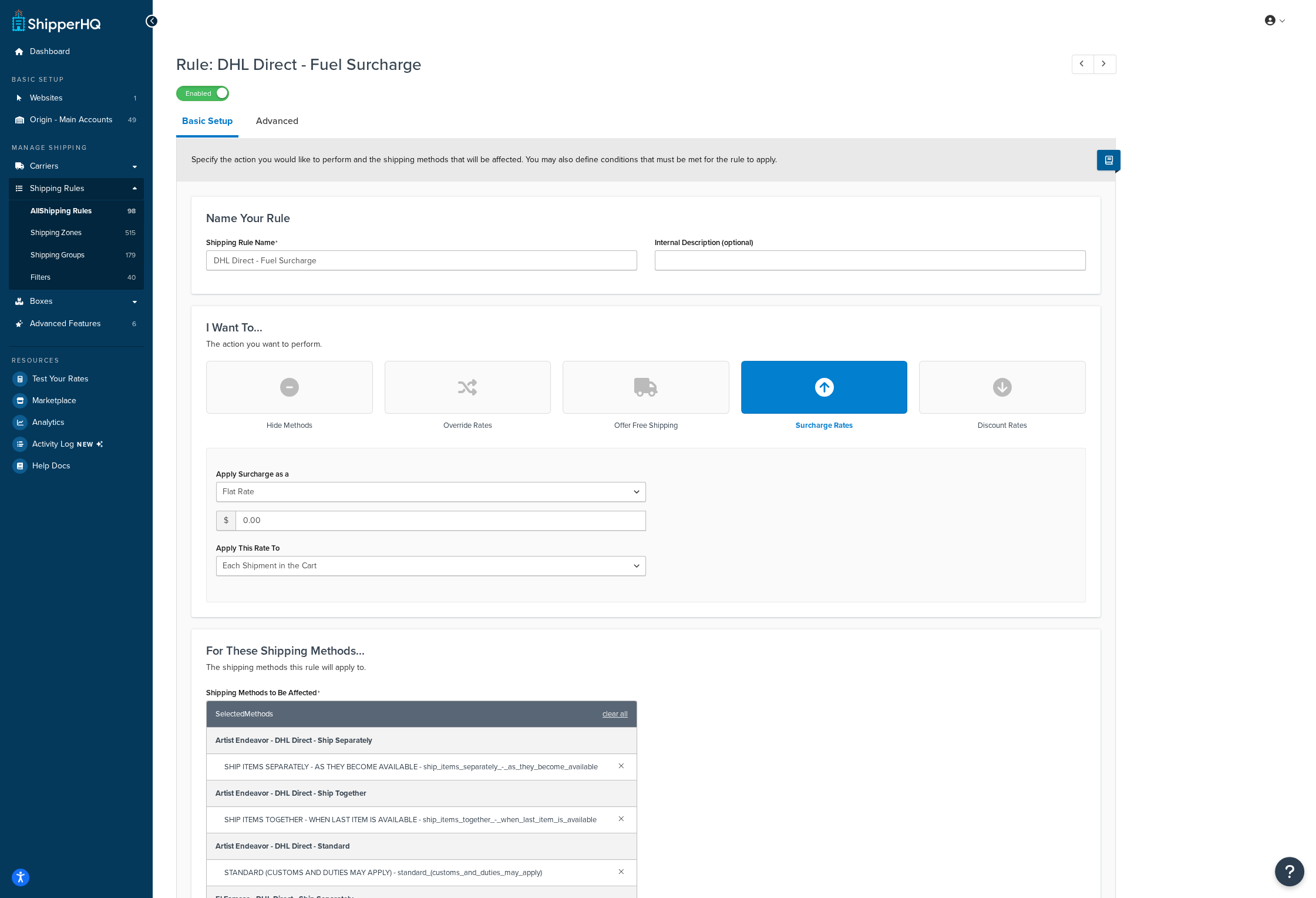
click at [858, 794] on div "Shipping Methods to Be Affected Selected Methods clear all Artist Endeavor - DH…" at bounding box center [646, 839] width 898 height 311
click at [1231, 139] on span "Logout" at bounding box center [1222, 138] width 23 height 11
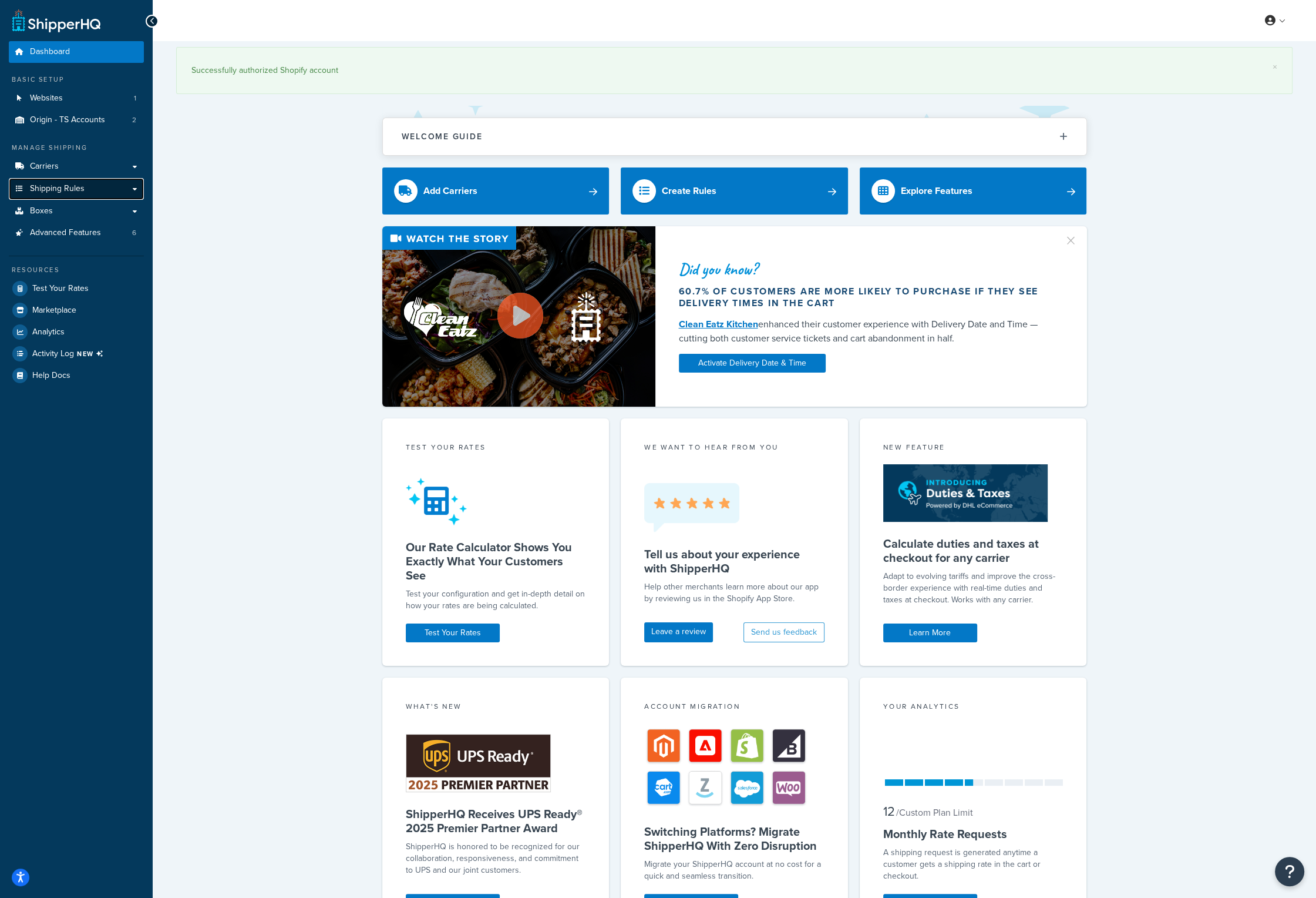
click at [78, 194] on span "Shipping Rules" at bounding box center [57, 188] width 55 height 10
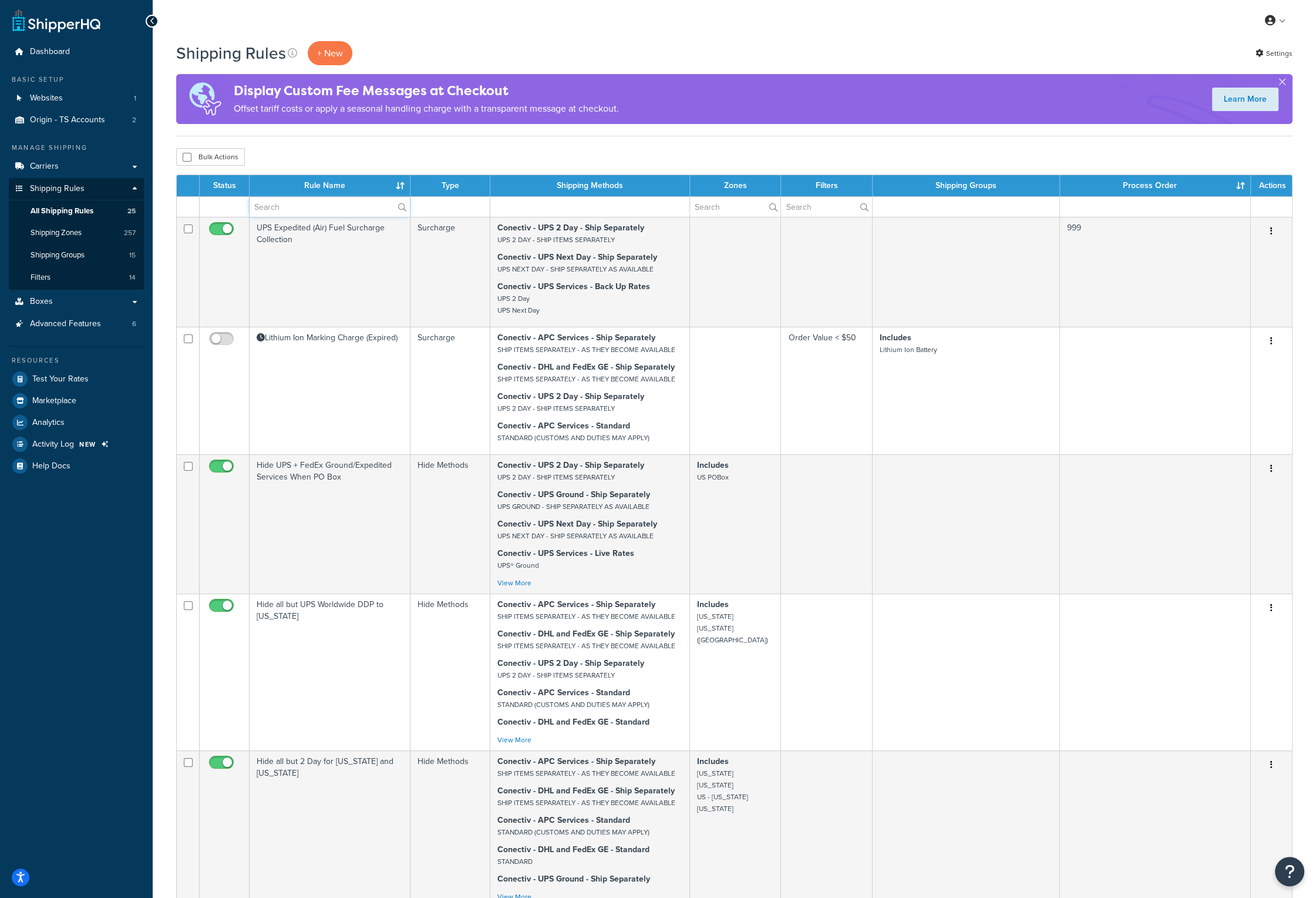
click at [306, 211] on input "text" at bounding box center [330, 207] width 160 height 20
type input "fuel"
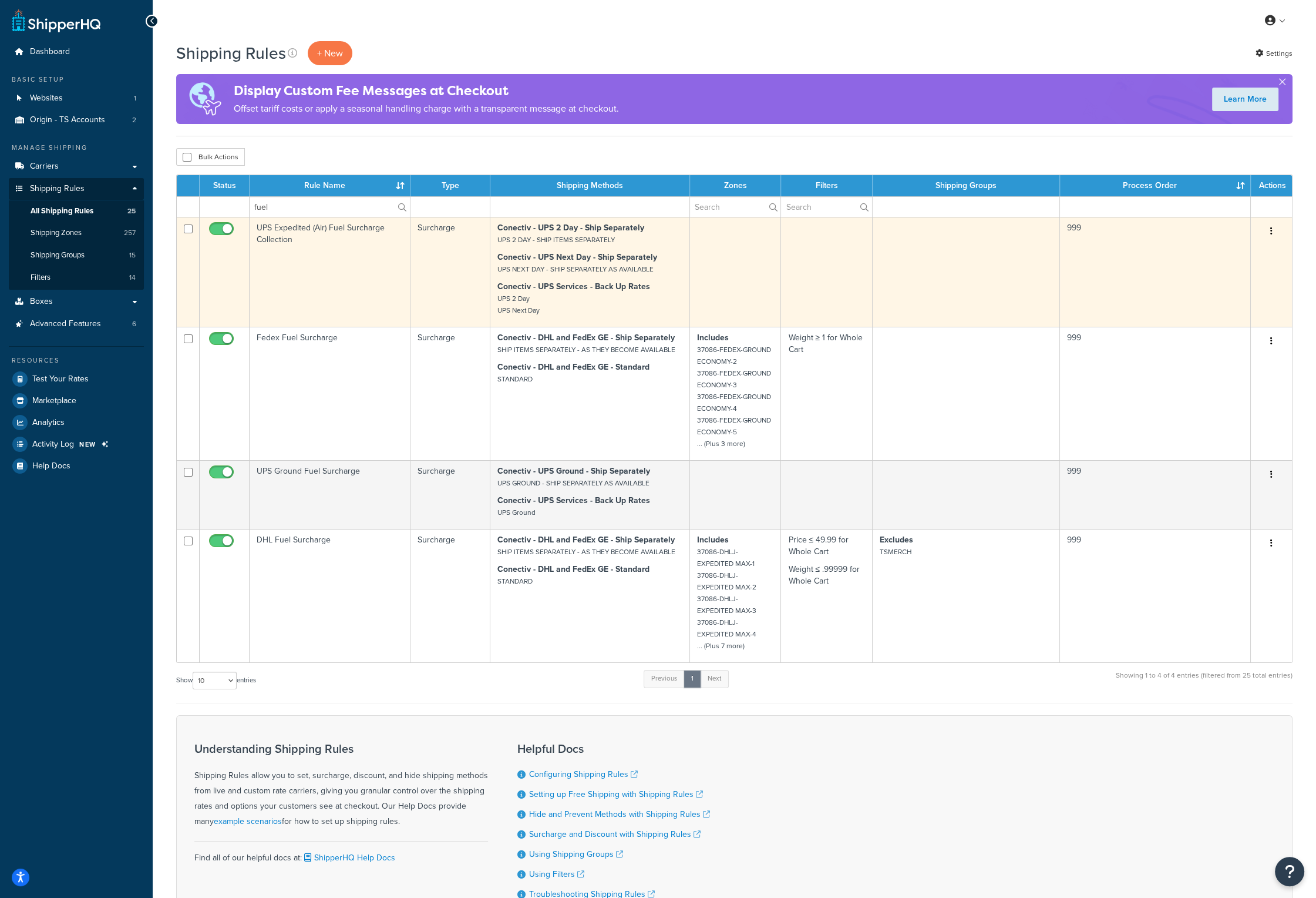
click at [301, 236] on td "UPS Expedited (Air) Fuel Surcharge Collection" at bounding box center [330, 271] width 161 height 110
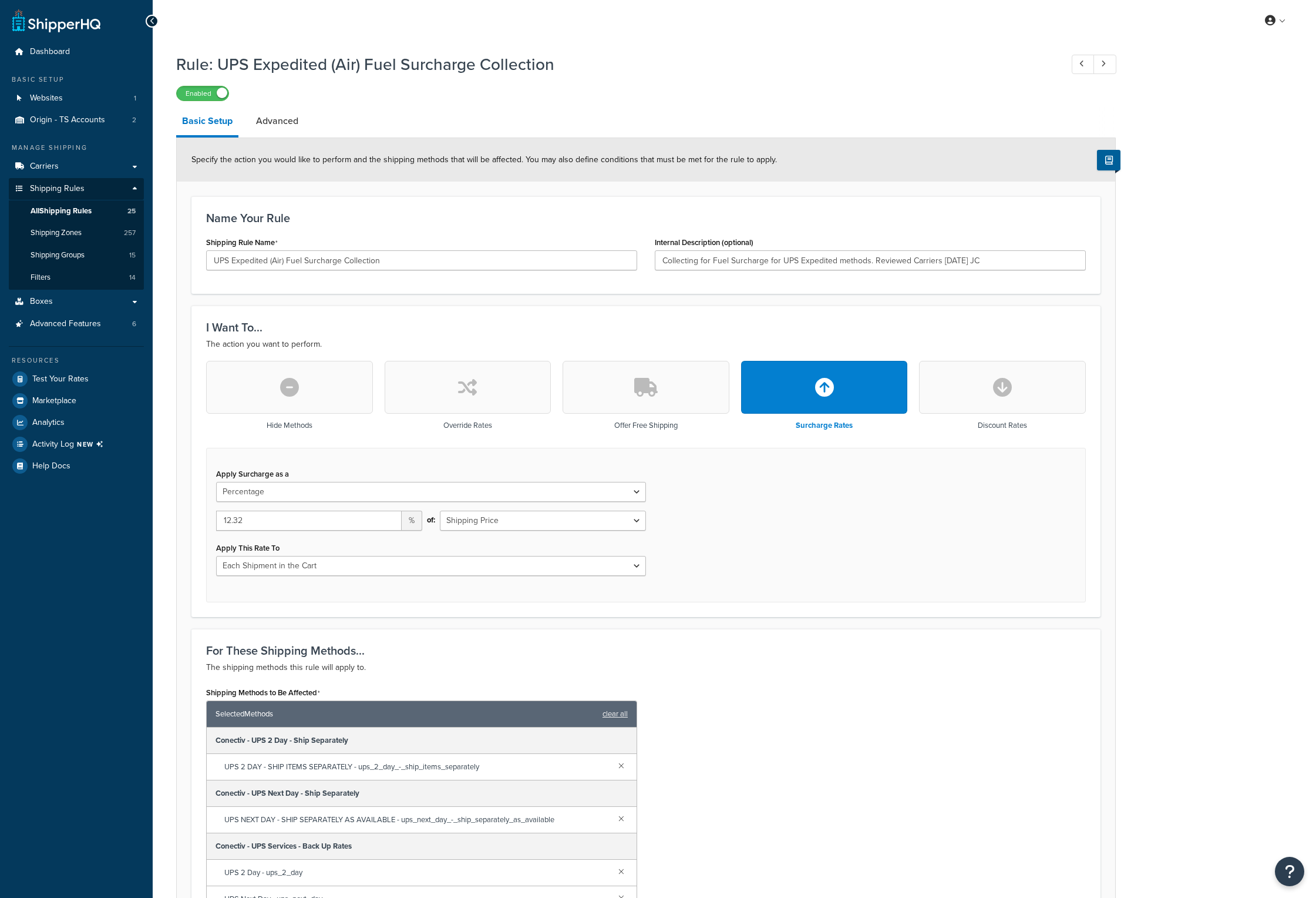
select select "PERCENTAGE"
select select "CART"
click at [274, 521] on input "12.32" at bounding box center [309, 521] width 186 height 20
type input "12.00"
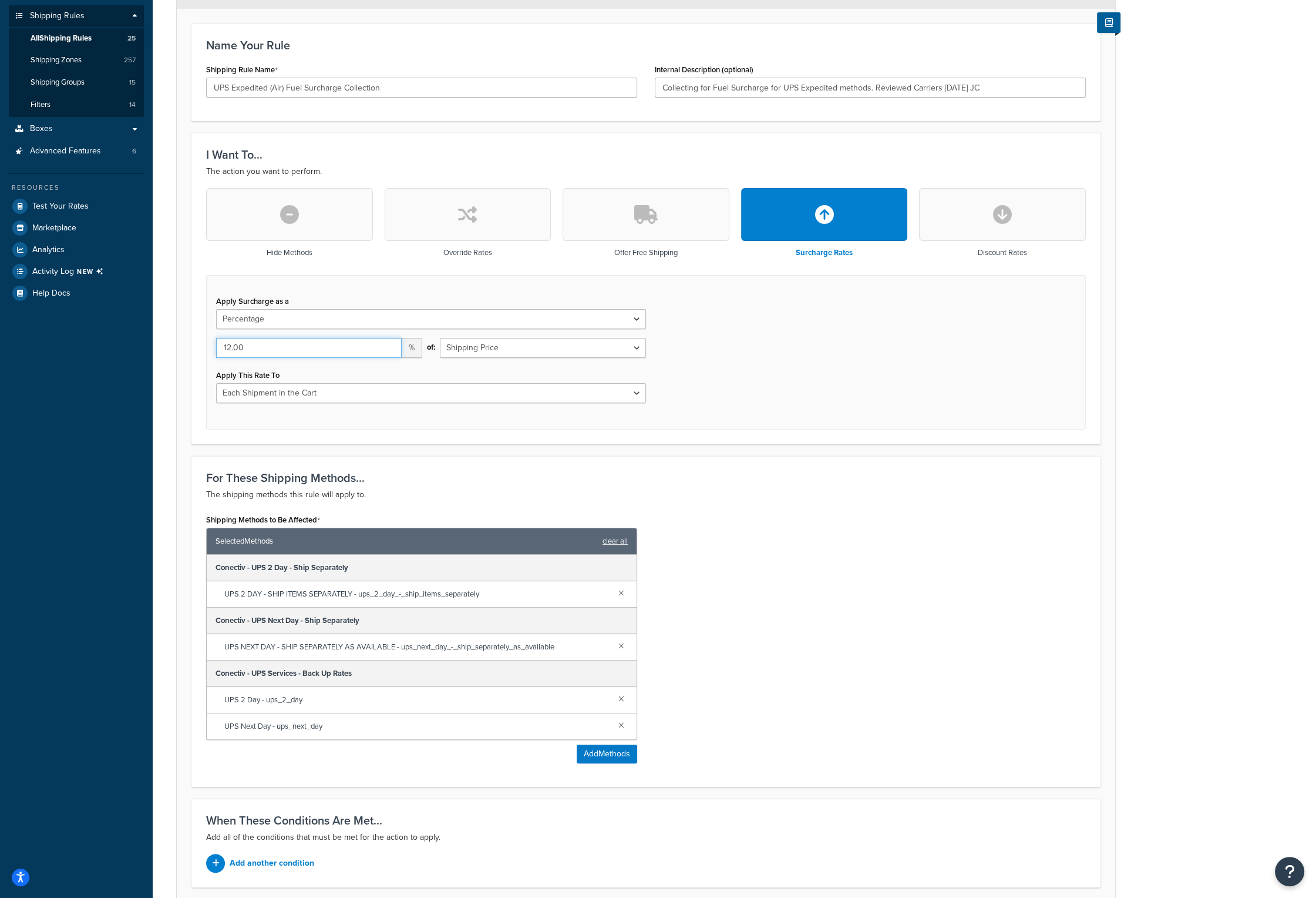
scroll to position [268, 0]
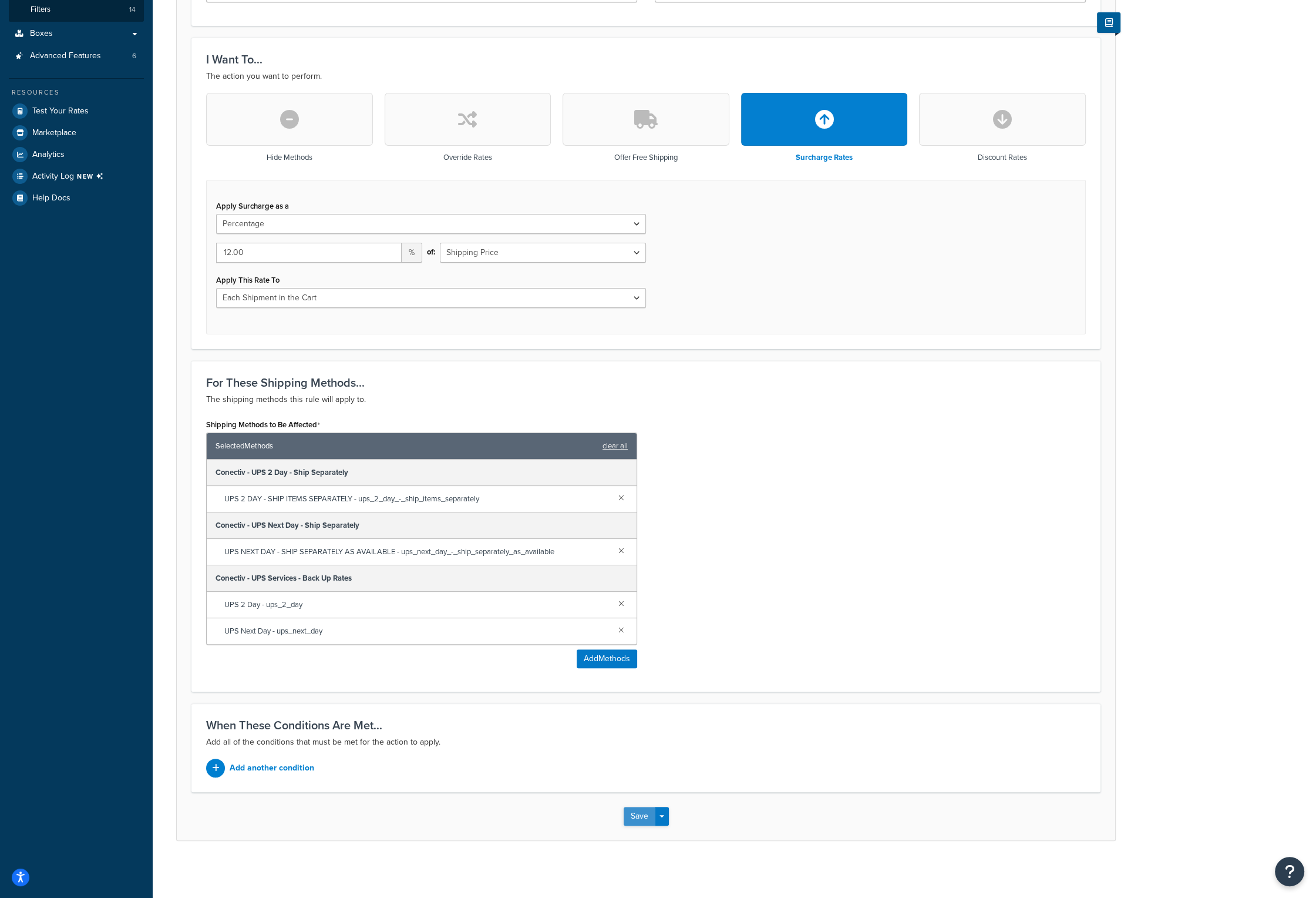
click at [646, 819] on button "Save" at bounding box center [640, 816] width 32 height 19
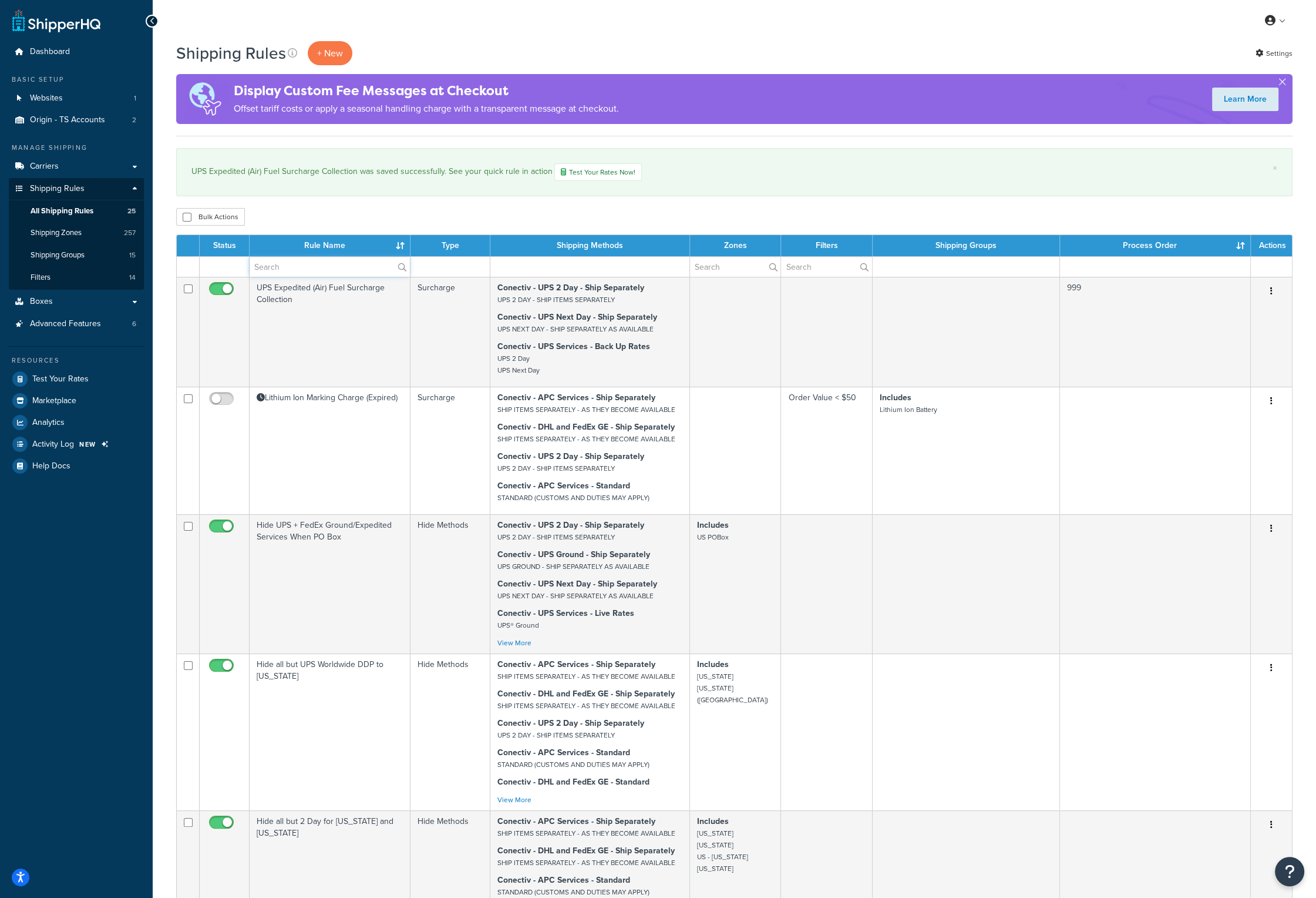
click at [305, 271] on input "text" at bounding box center [330, 267] width 160 height 20
type input "fuel"
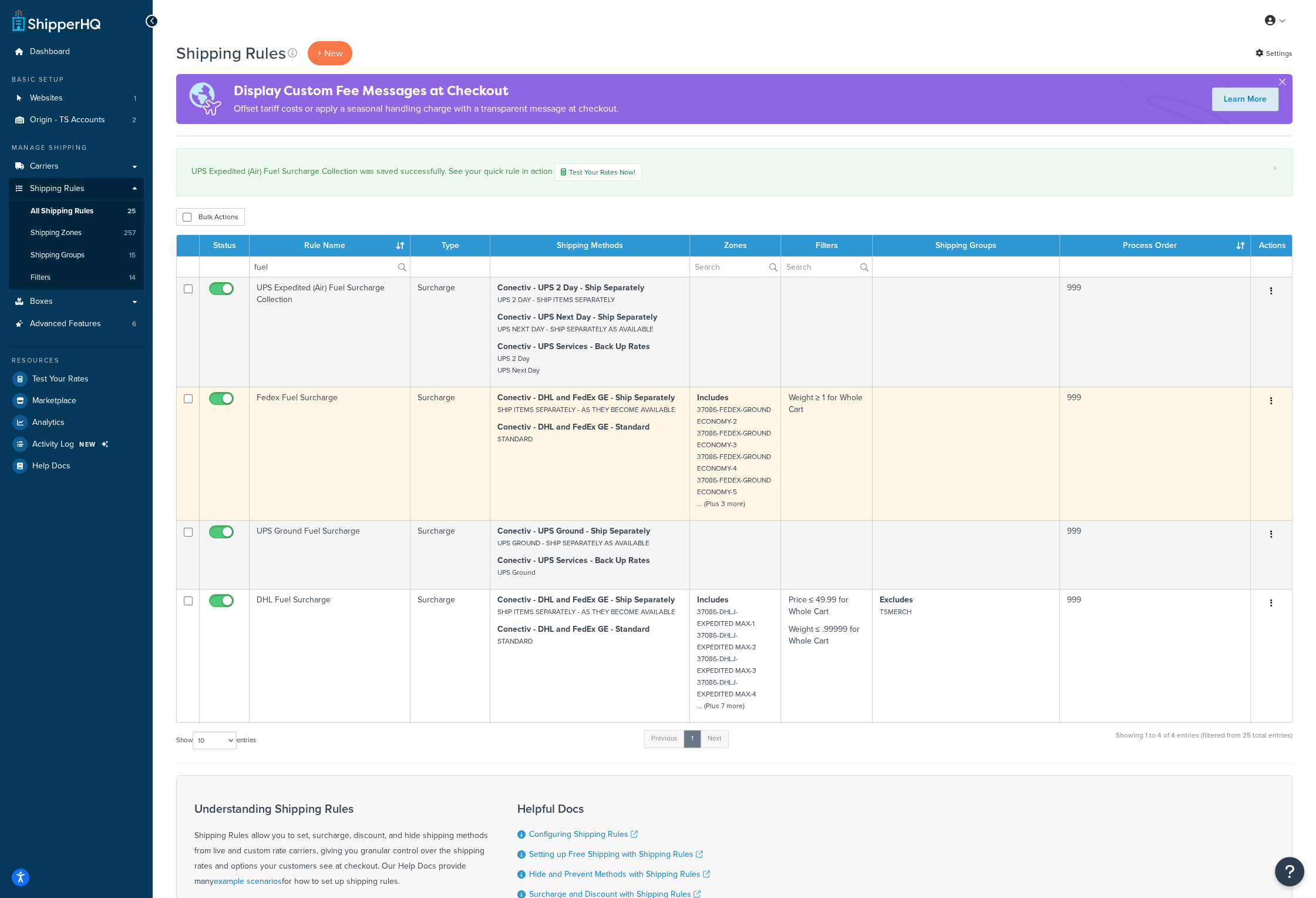
click at [315, 399] on td "Fedex Fuel Surcharge" at bounding box center [330, 453] width 161 height 133
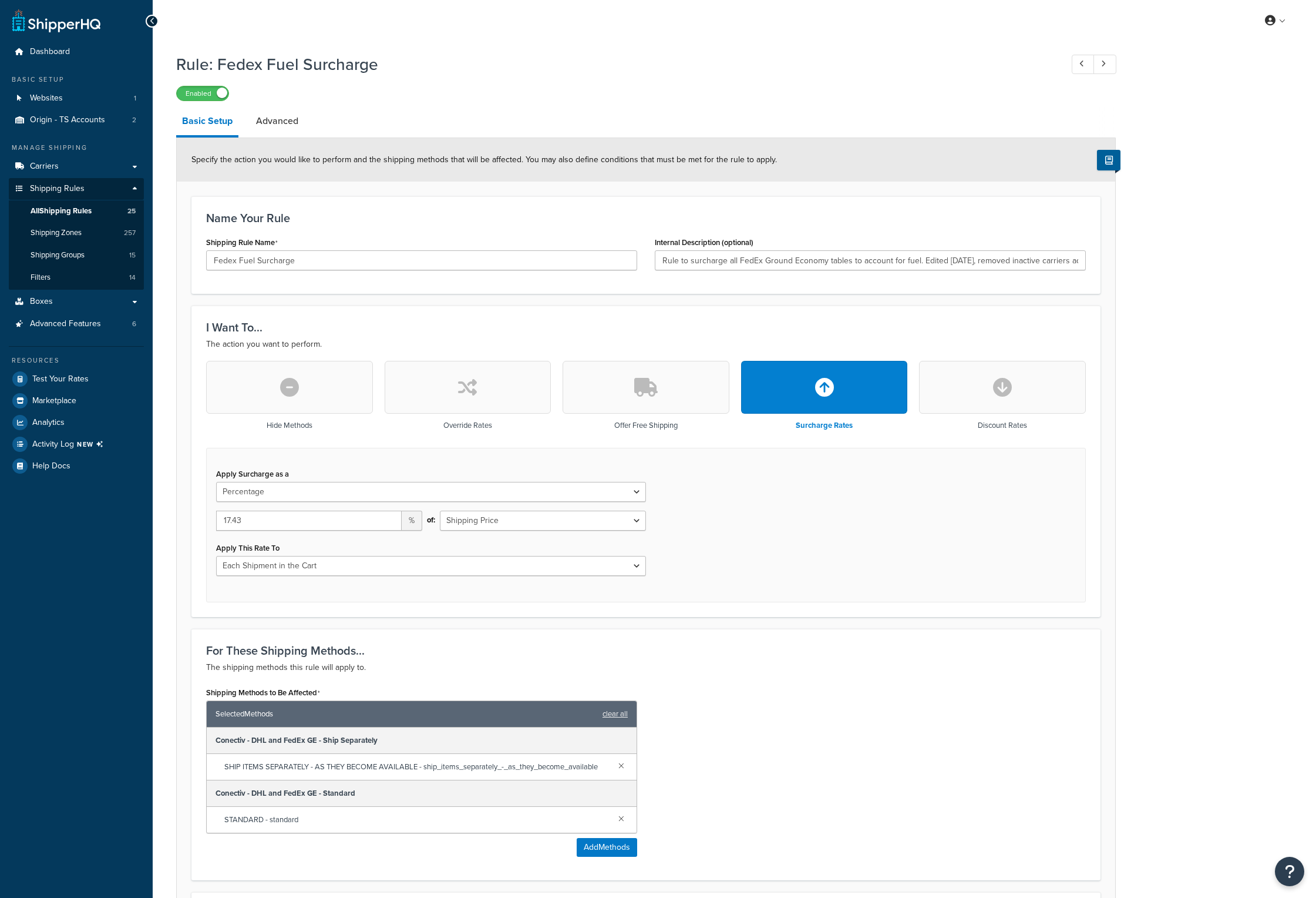
select select "PERCENTAGE"
select select "CART"
drag, startPoint x: 822, startPoint y: 550, endPoint x: 805, endPoint y: 549, distance: 17.0
click at [822, 550] on div "Apply Surcharge as a Flat Rate Percentage Flat Rate & Percentage 17.43 % of: Sh…" at bounding box center [646, 524] width 880 height 155
click at [243, 520] on input "17.43" at bounding box center [309, 521] width 186 height 20
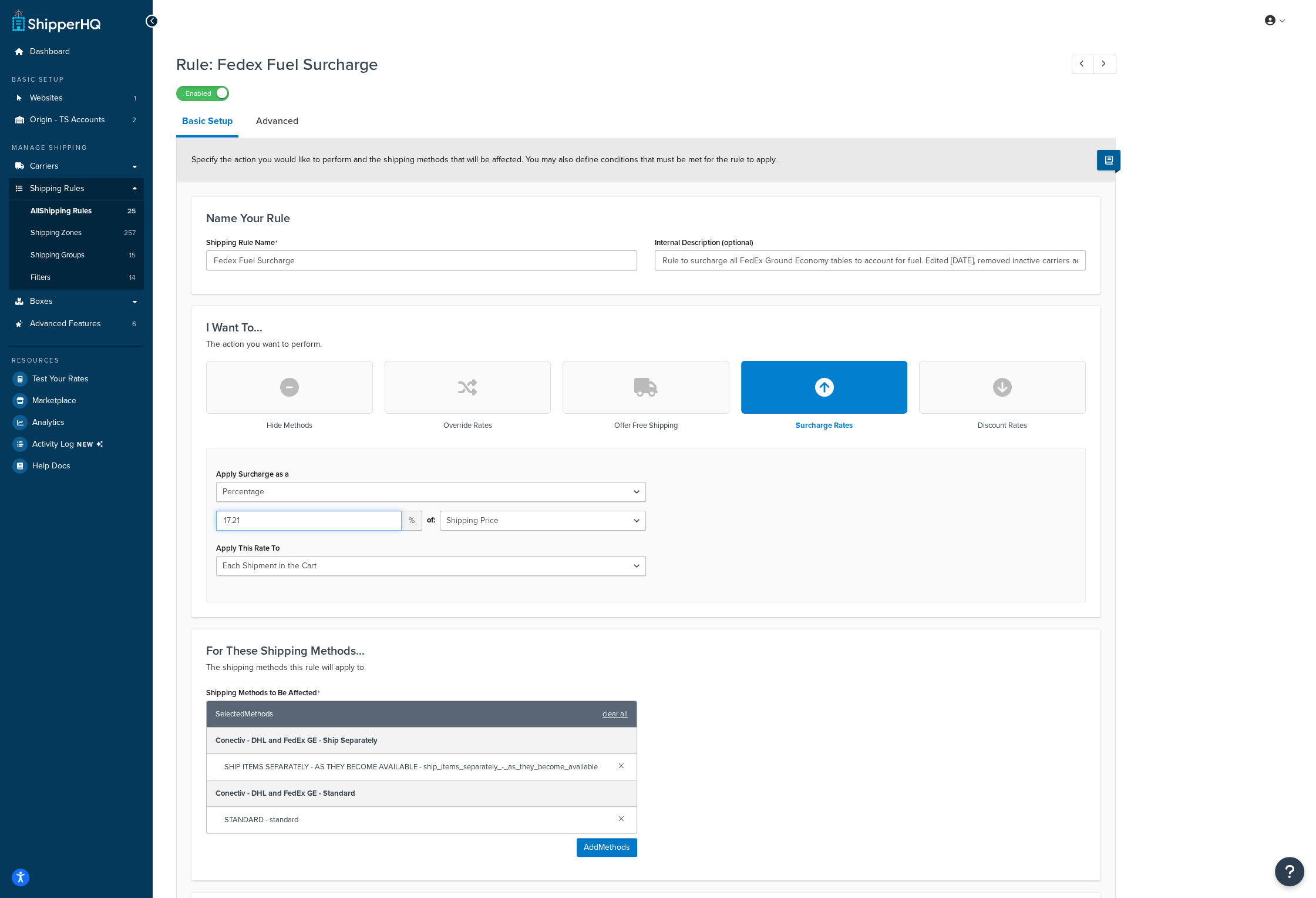
type input "17.21"
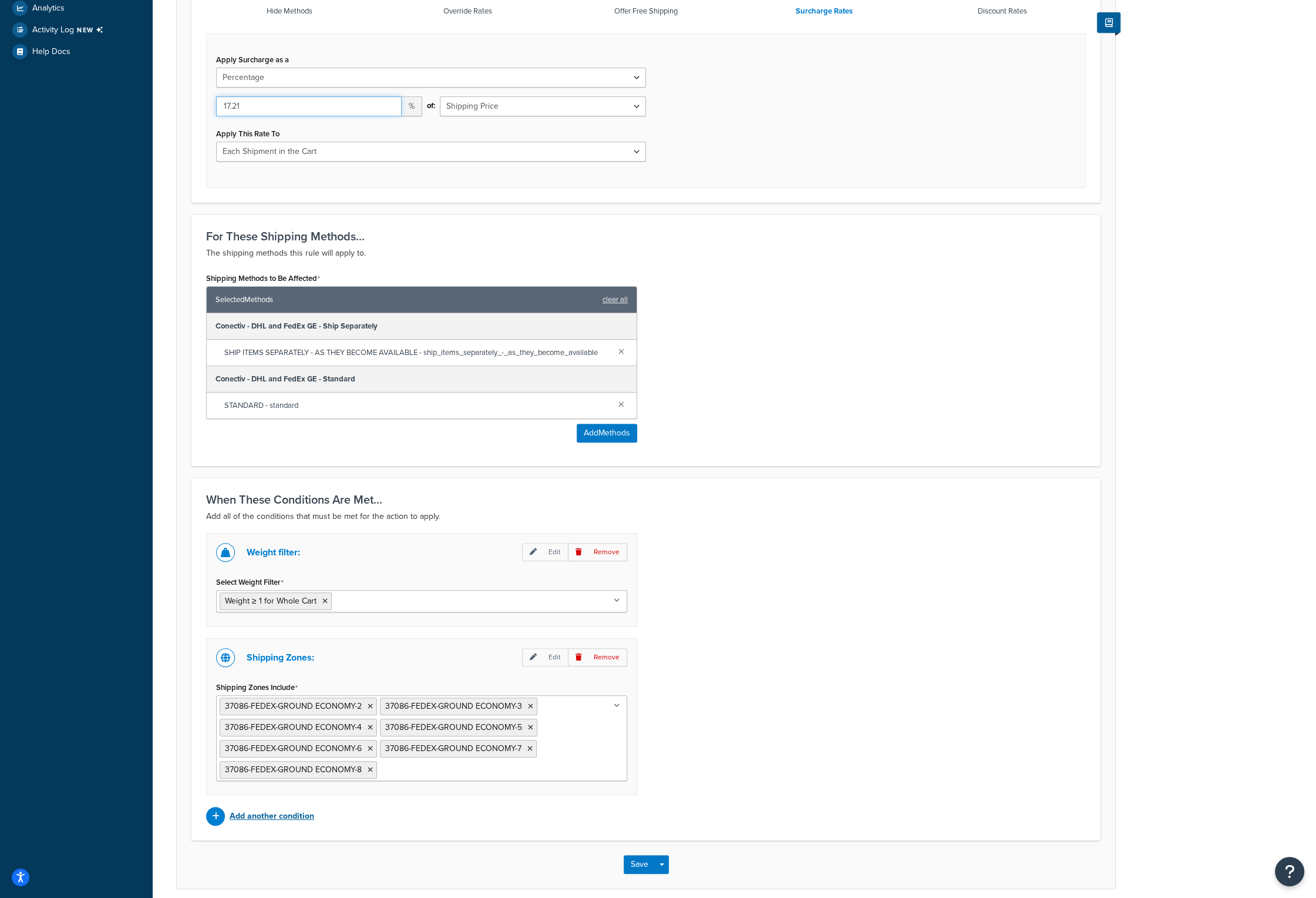
scroll to position [460, 0]
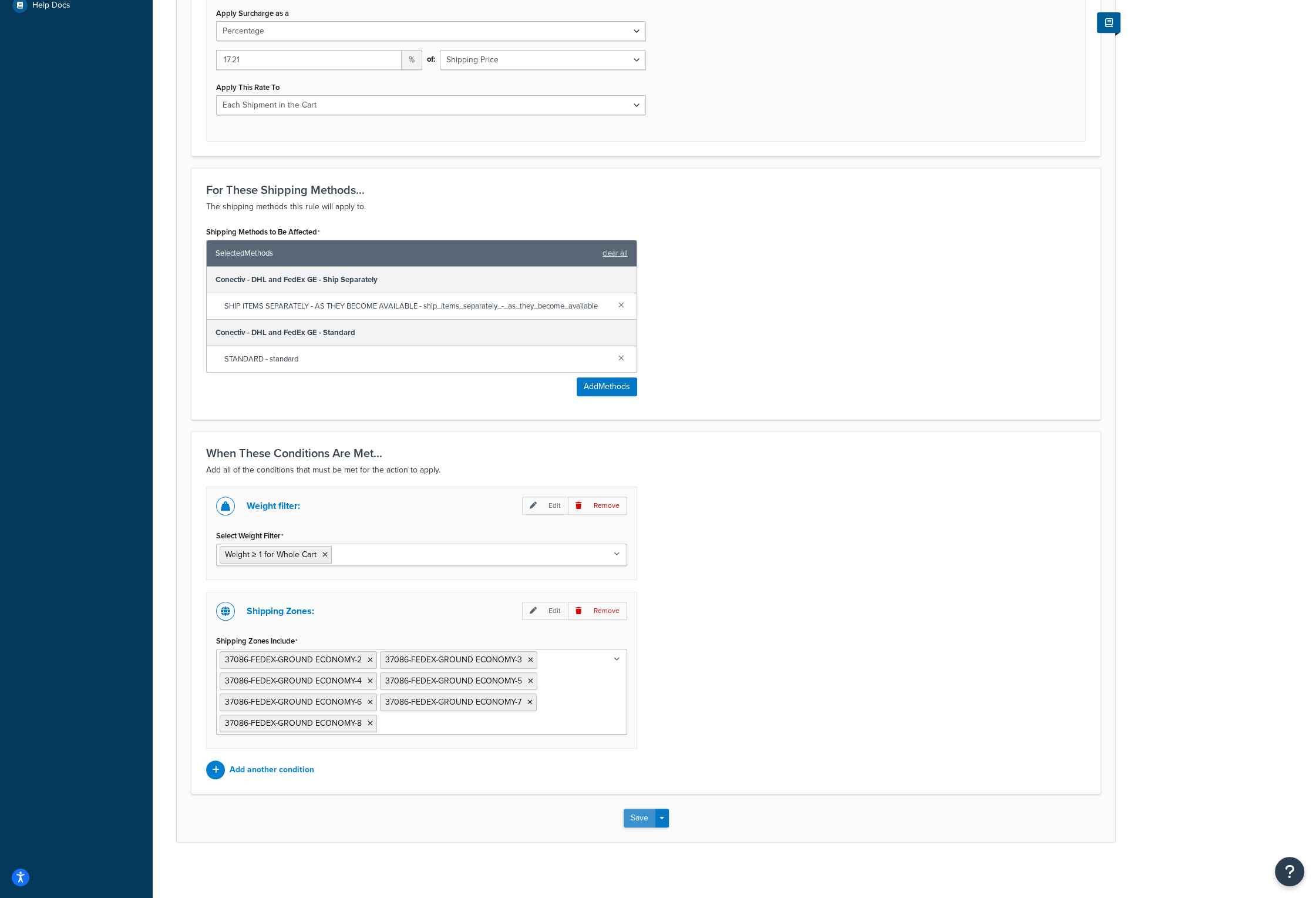
click at [636, 816] on button "Save" at bounding box center [640, 818] width 32 height 19
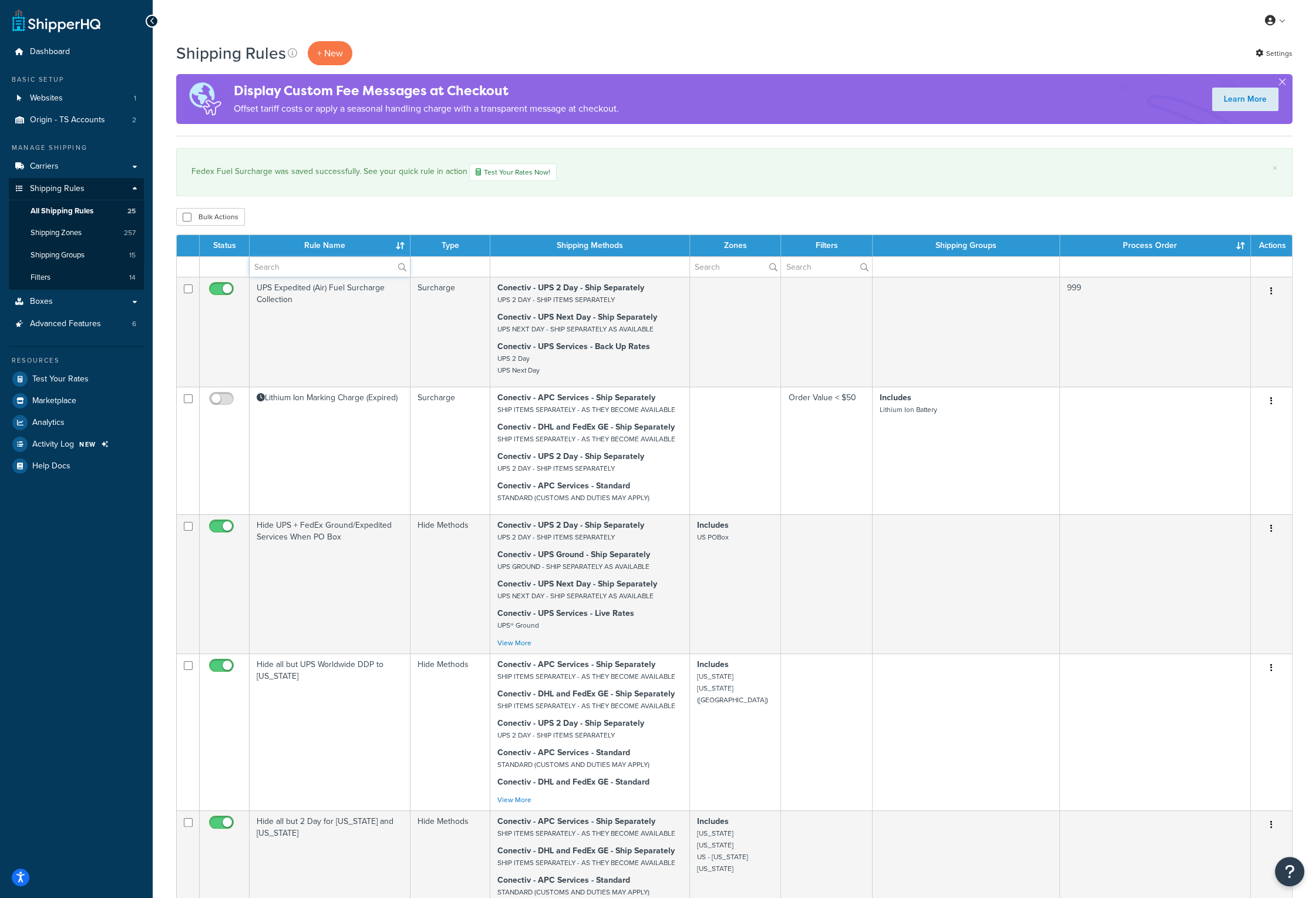
click at [327, 265] on input "text" at bounding box center [330, 267] width 160 height 20
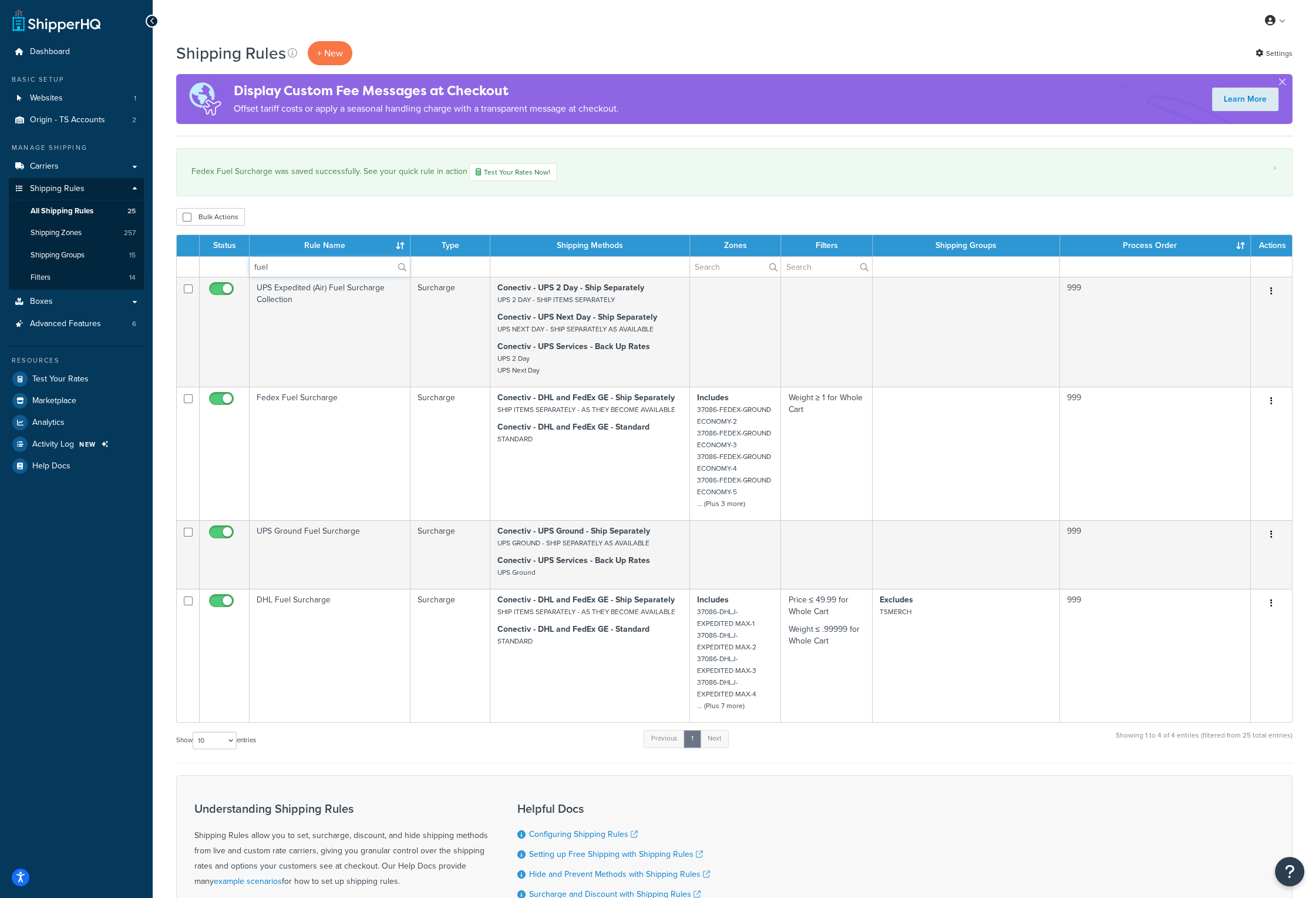
type input "fuel"
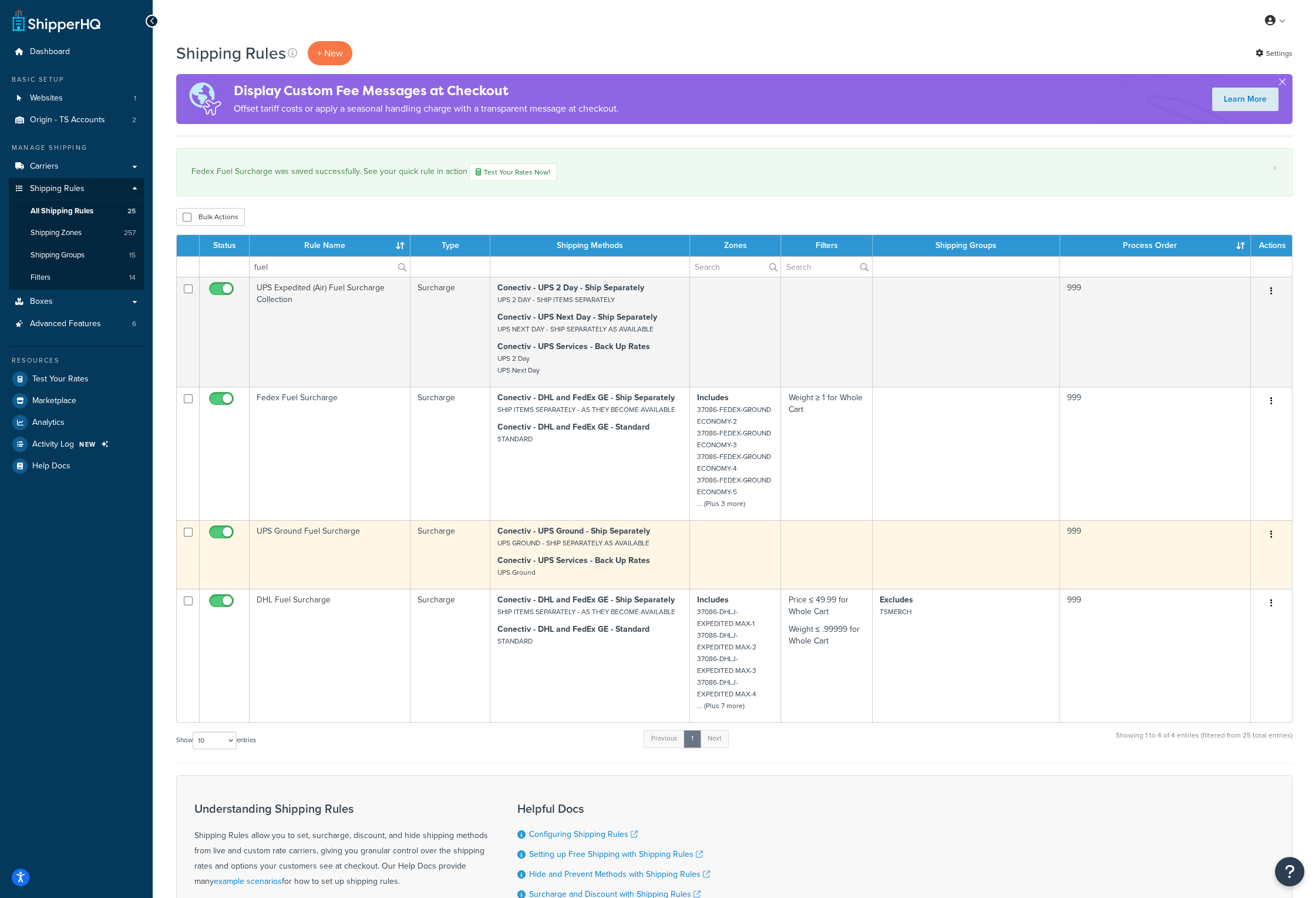
click at [308, 530] on td "UPS Ground Fuel Surcharge" at bounding box center [330, 554] width 161 height 69
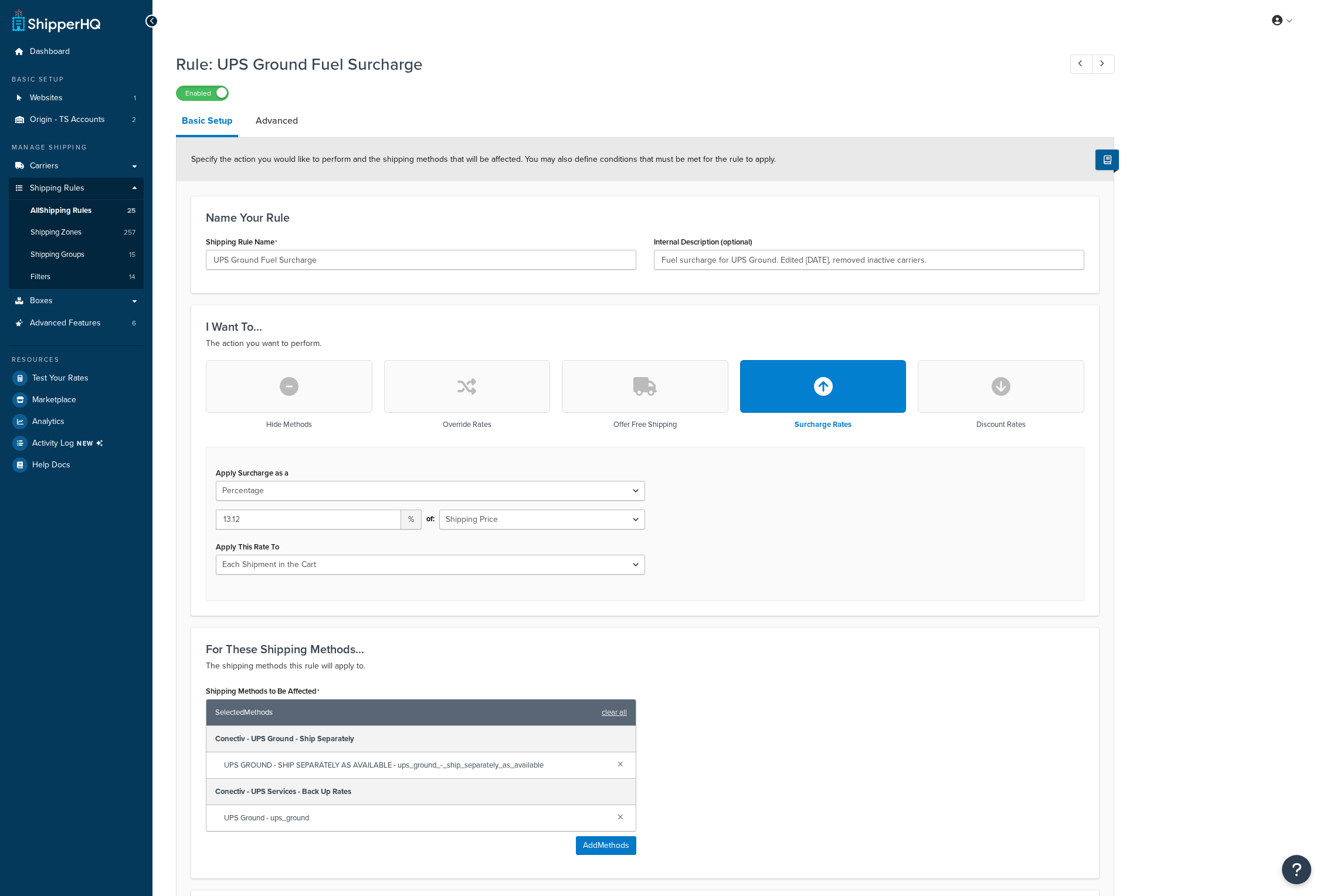
select select "PERCENTAGE"
select select "CART"
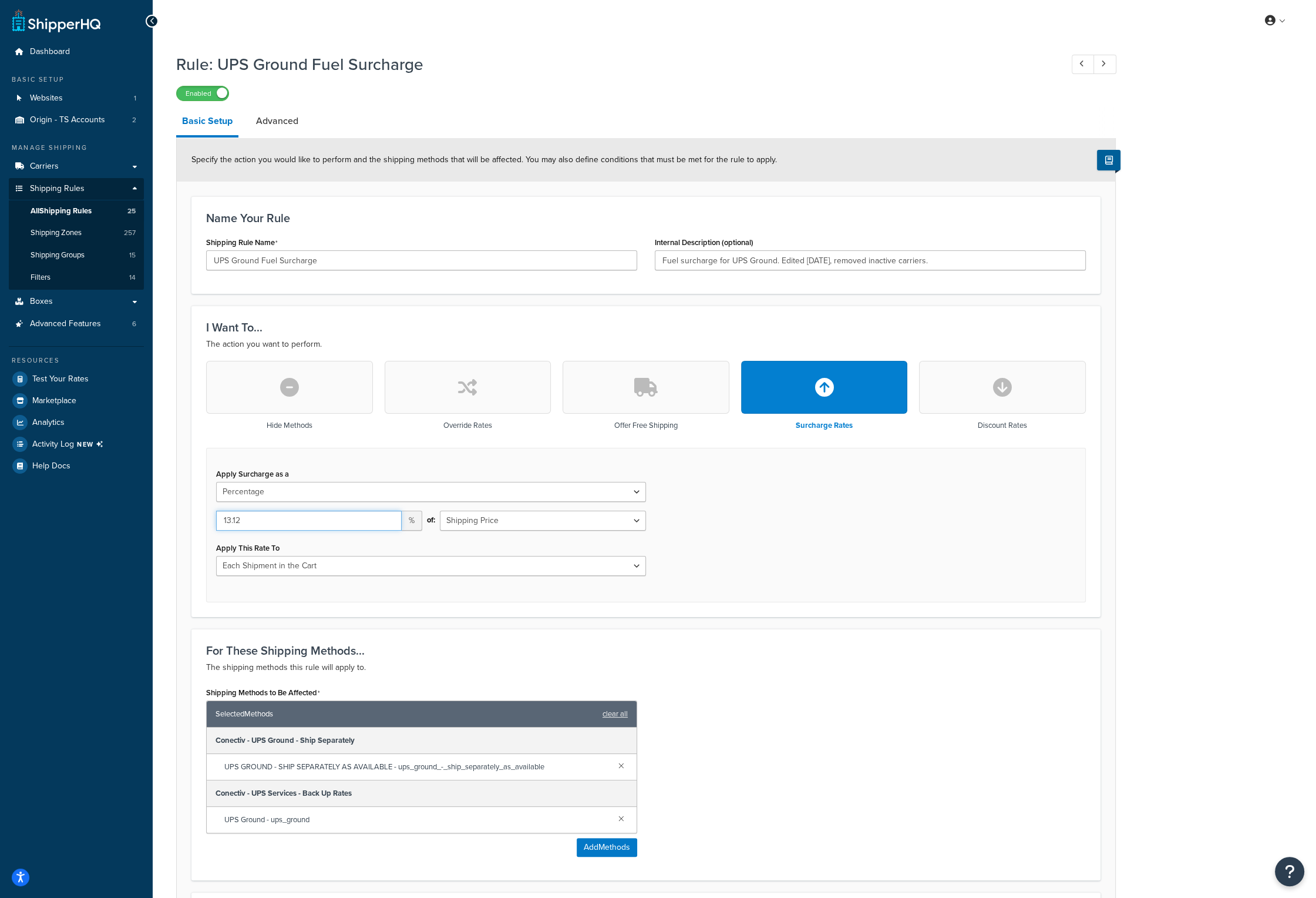
drag, startPoint x: 240, startPoint y: 521, endPoint x: 207, endPoint y: 519, distance: 33.1
click at [207, 519] on div "Apply Surcharge as a Flat Rate Percentage Flat Rate & Percentage 13.12 % of: Sh…" at bounding box center [646, 524] width 880 height 155
type input "12.96"
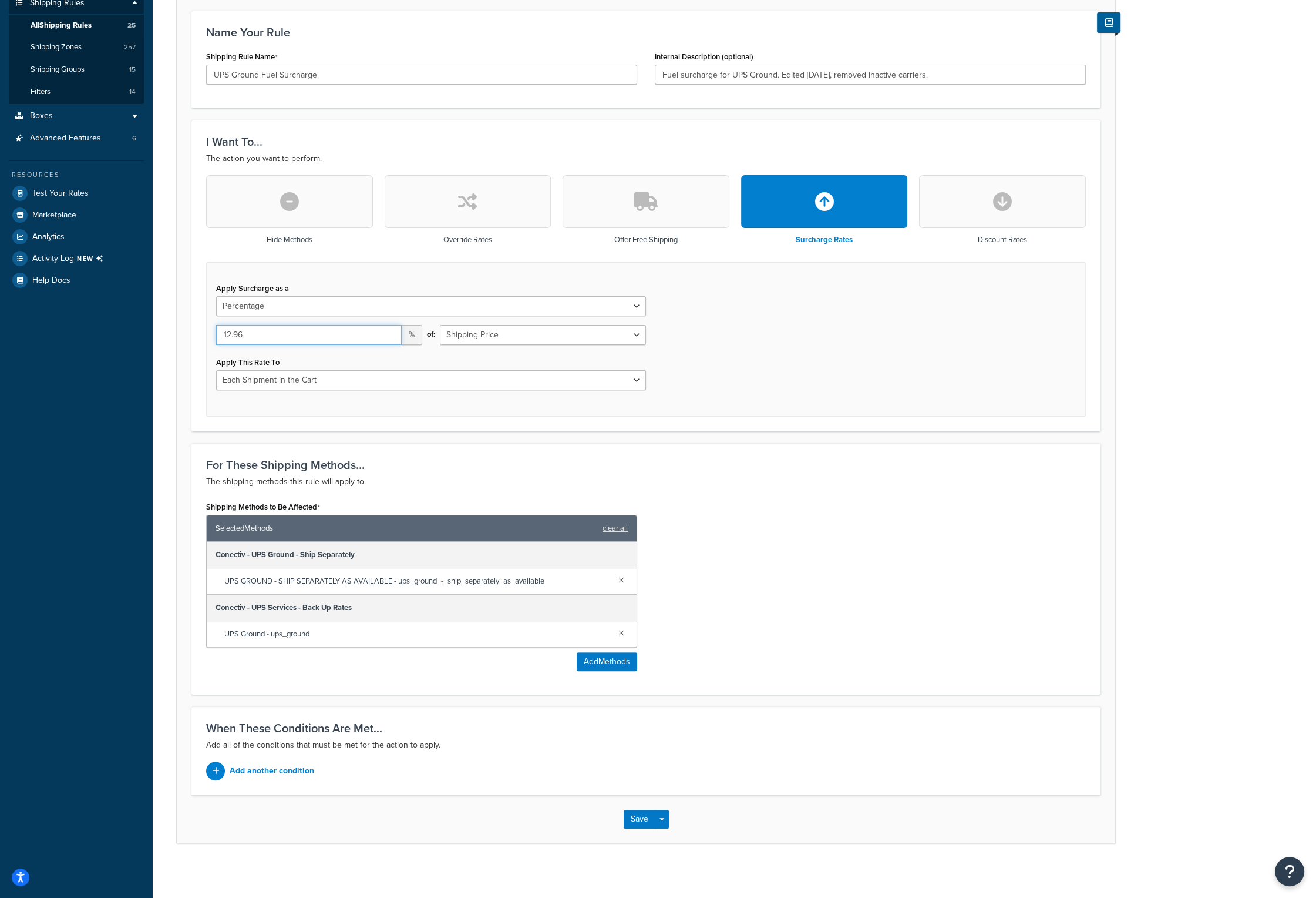
scroll to position [189, 0]
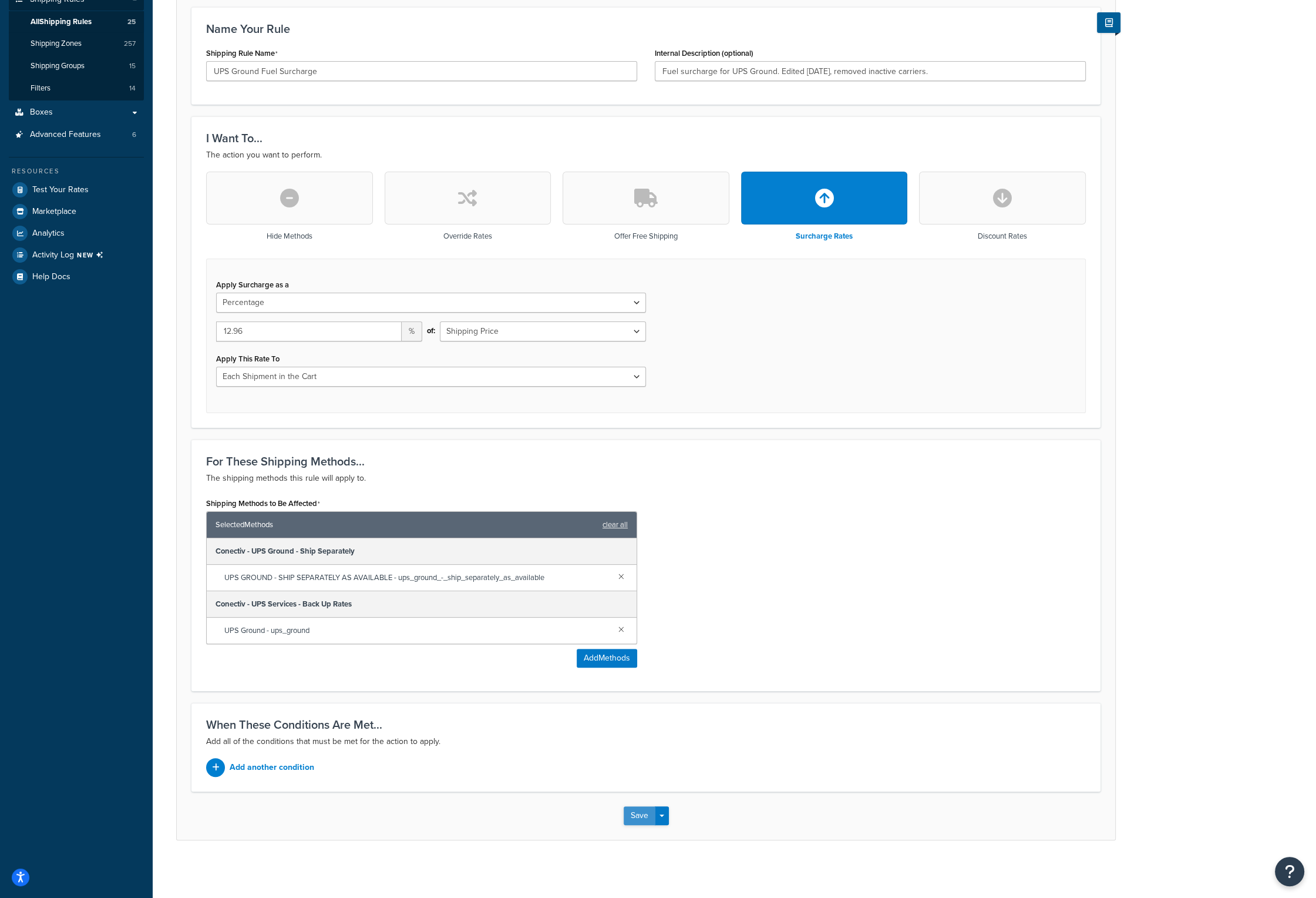
click at [641, 806] on button "Save" at bounding box center [640, 815] width 32 height 19
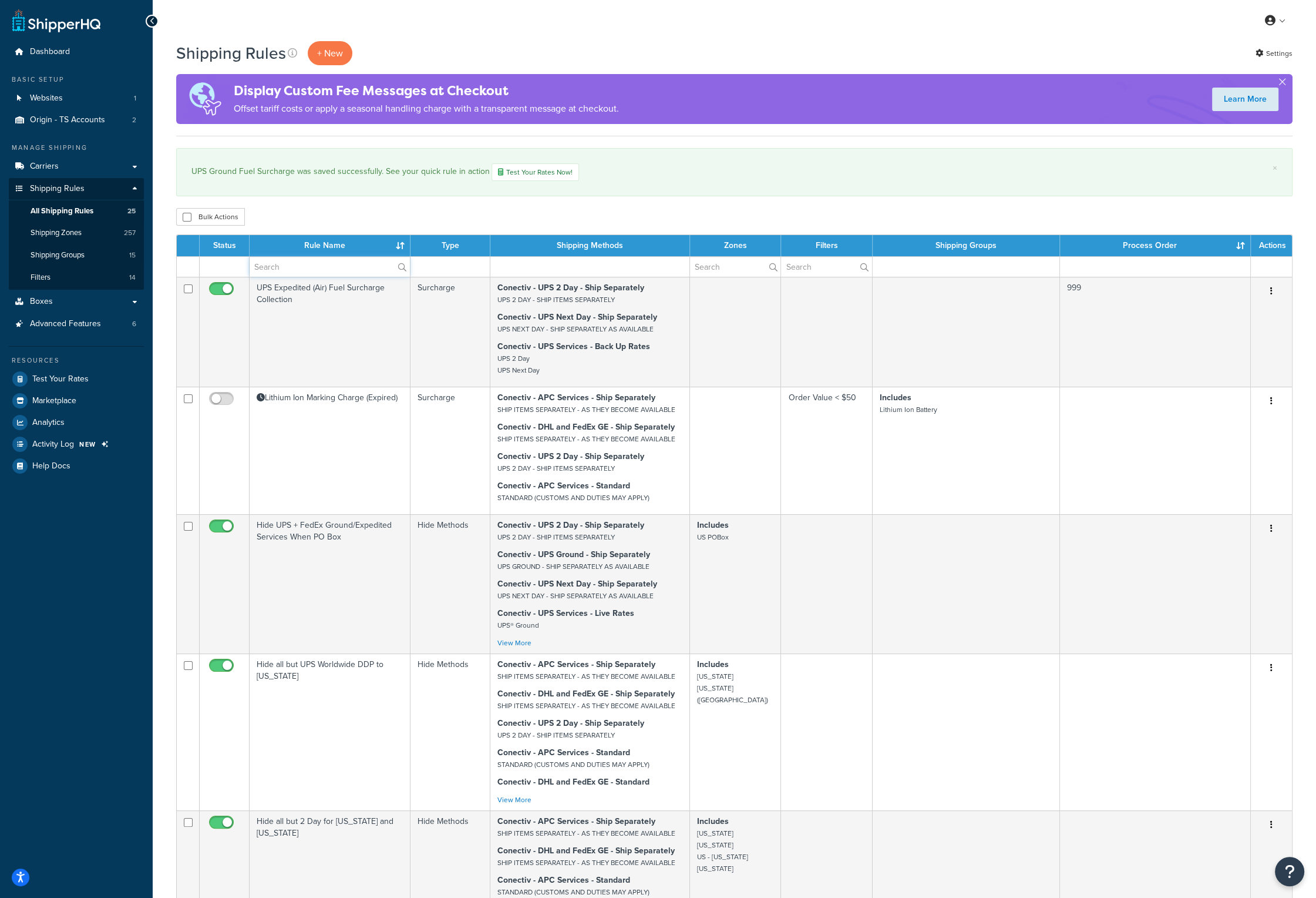
click at [301, 265] on input "text" at bounding box center [330, 267] width 160 height 20
type input "fuel"
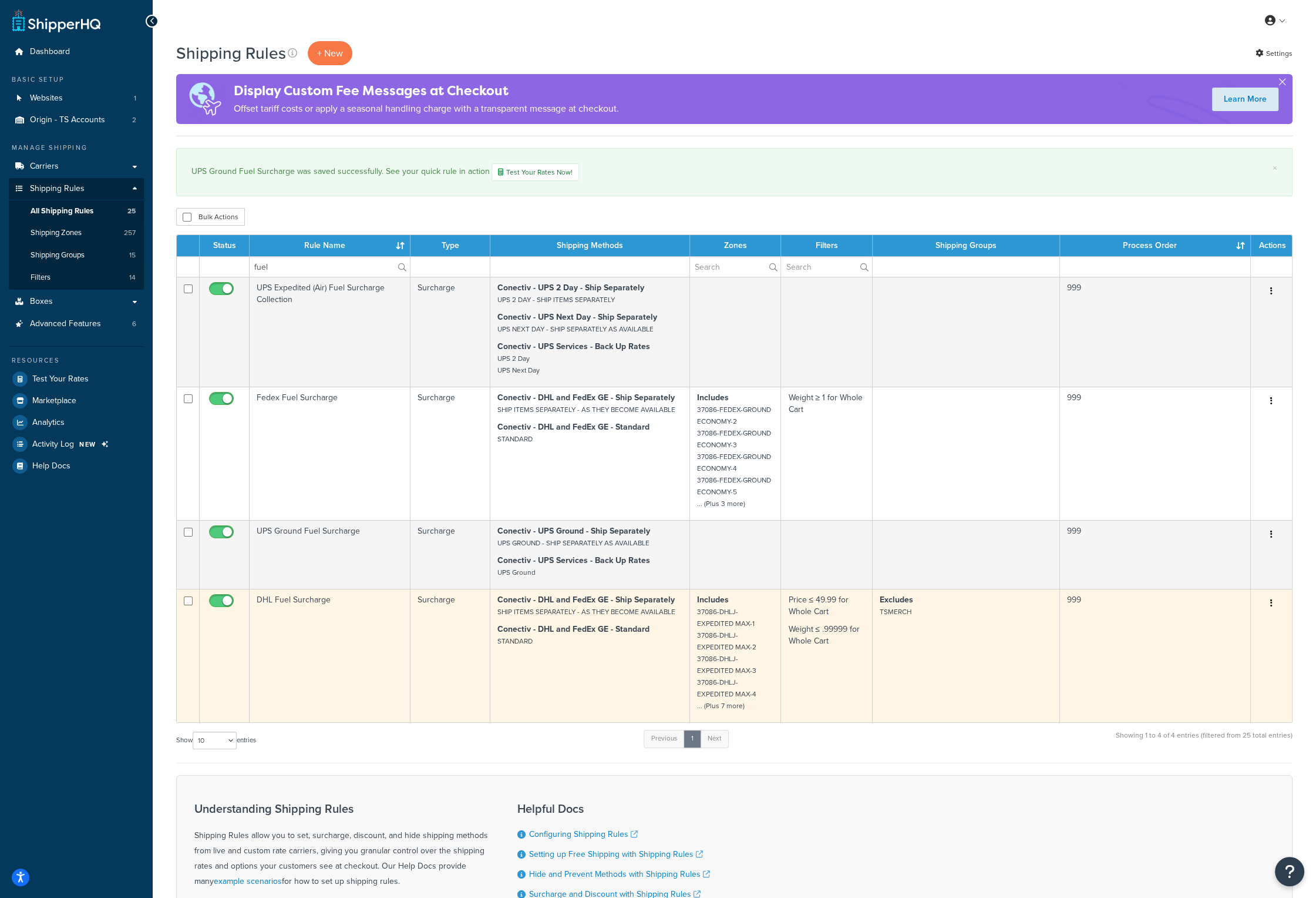
click at [318, 601] on td "DHL Fuel Surcharge" at bounding box center [330, 655] width 161 height 133
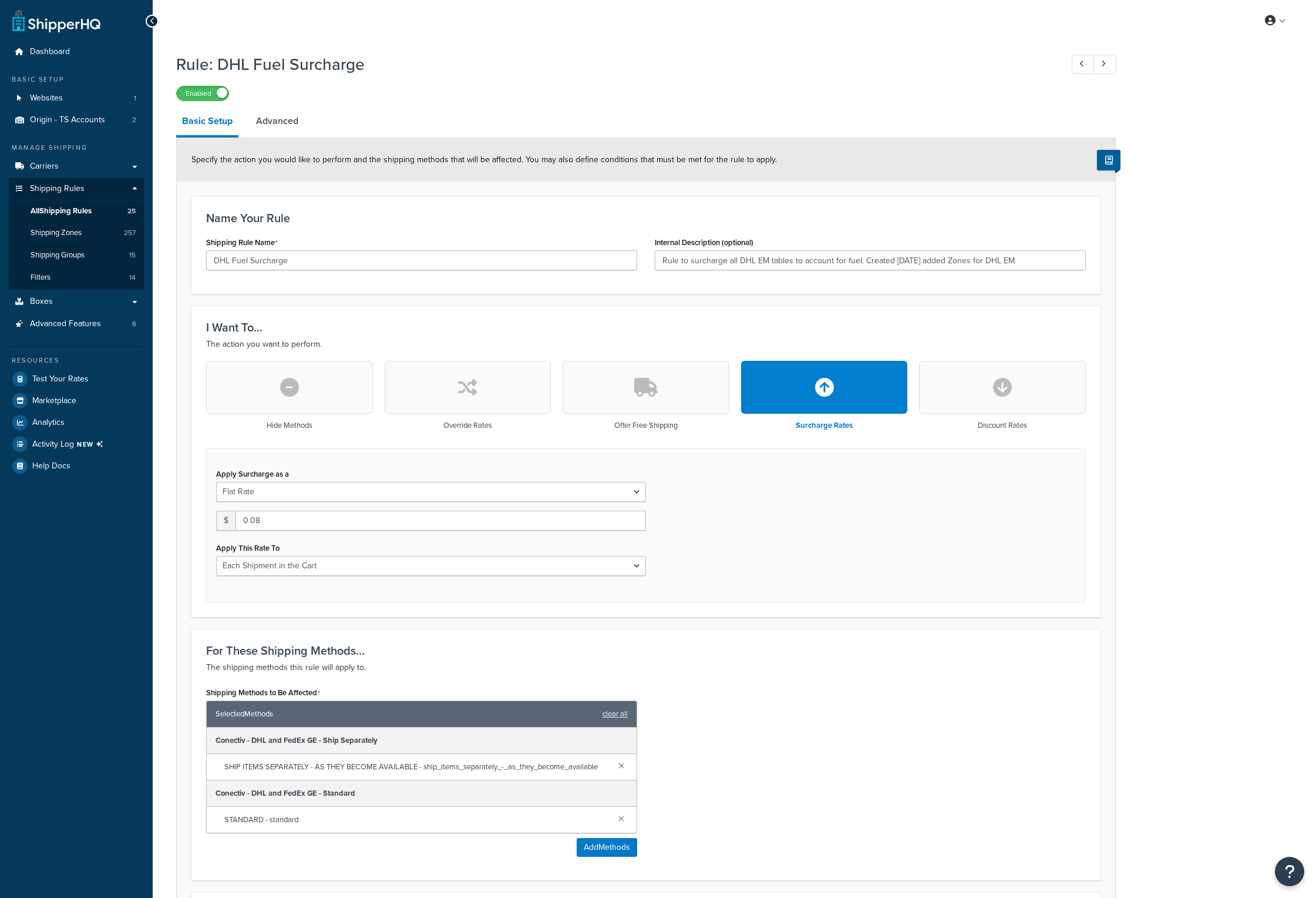
select select "CART"
